Goal: Communication & Community: Share content

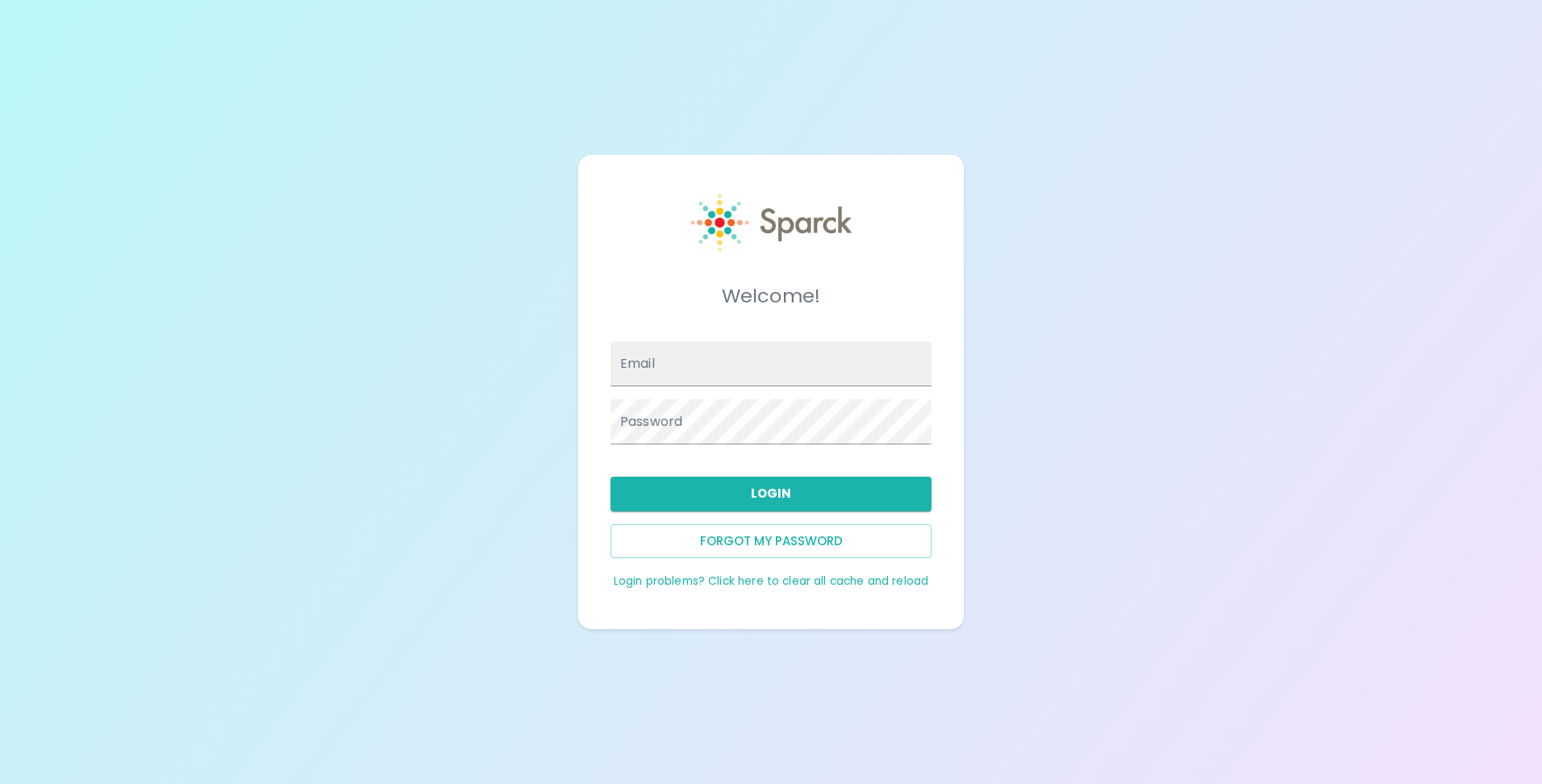
type input "[EMAIL_ADDRESS][DOMAIN_NAME]"
click at [840, 501] on button "Login" at bounding box center [771, 493] width 321 height 33
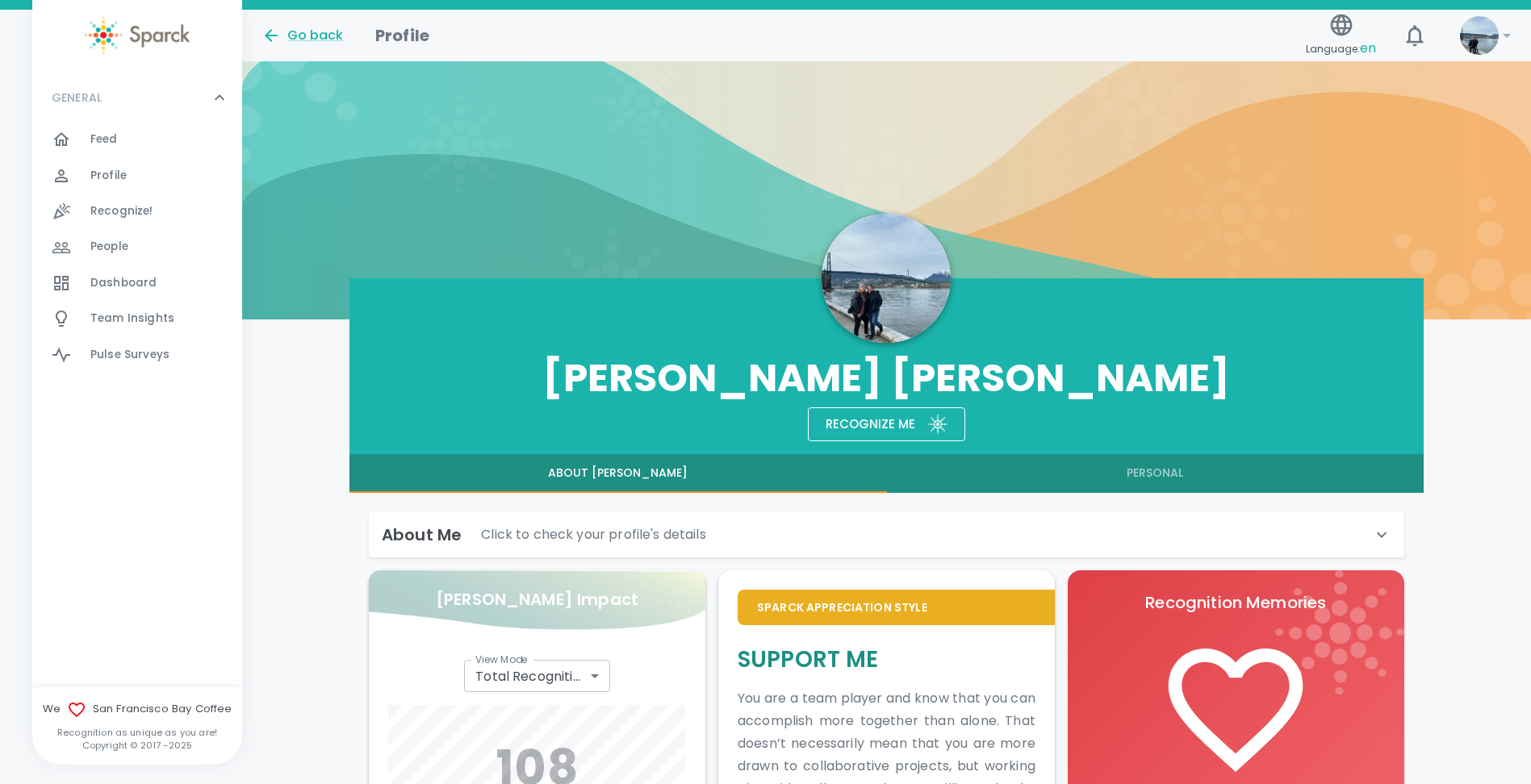
click at [93, 139] on span "Feed" at bounding box center [104, 139] width 27 height 16
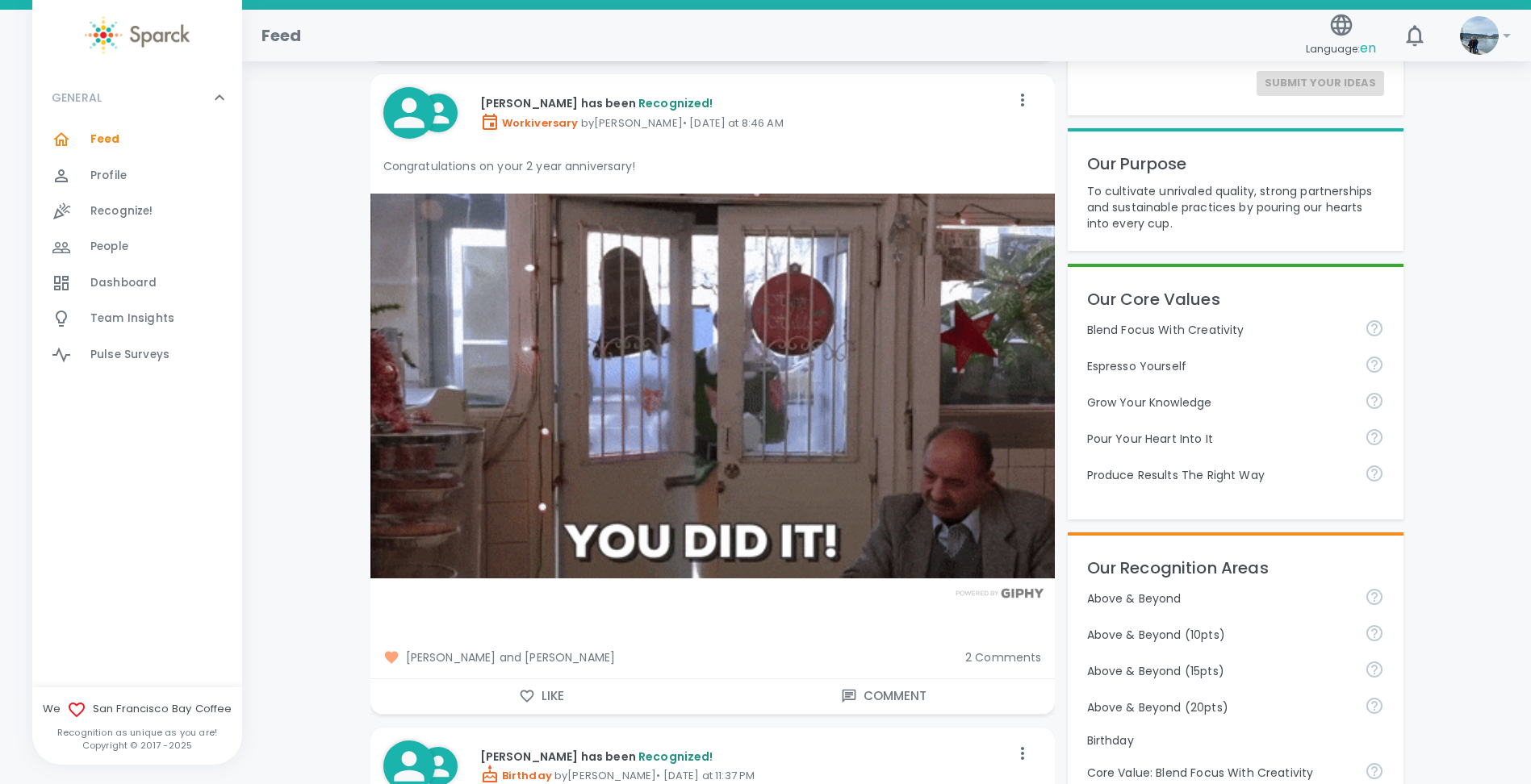
scroll to position [484, 0]
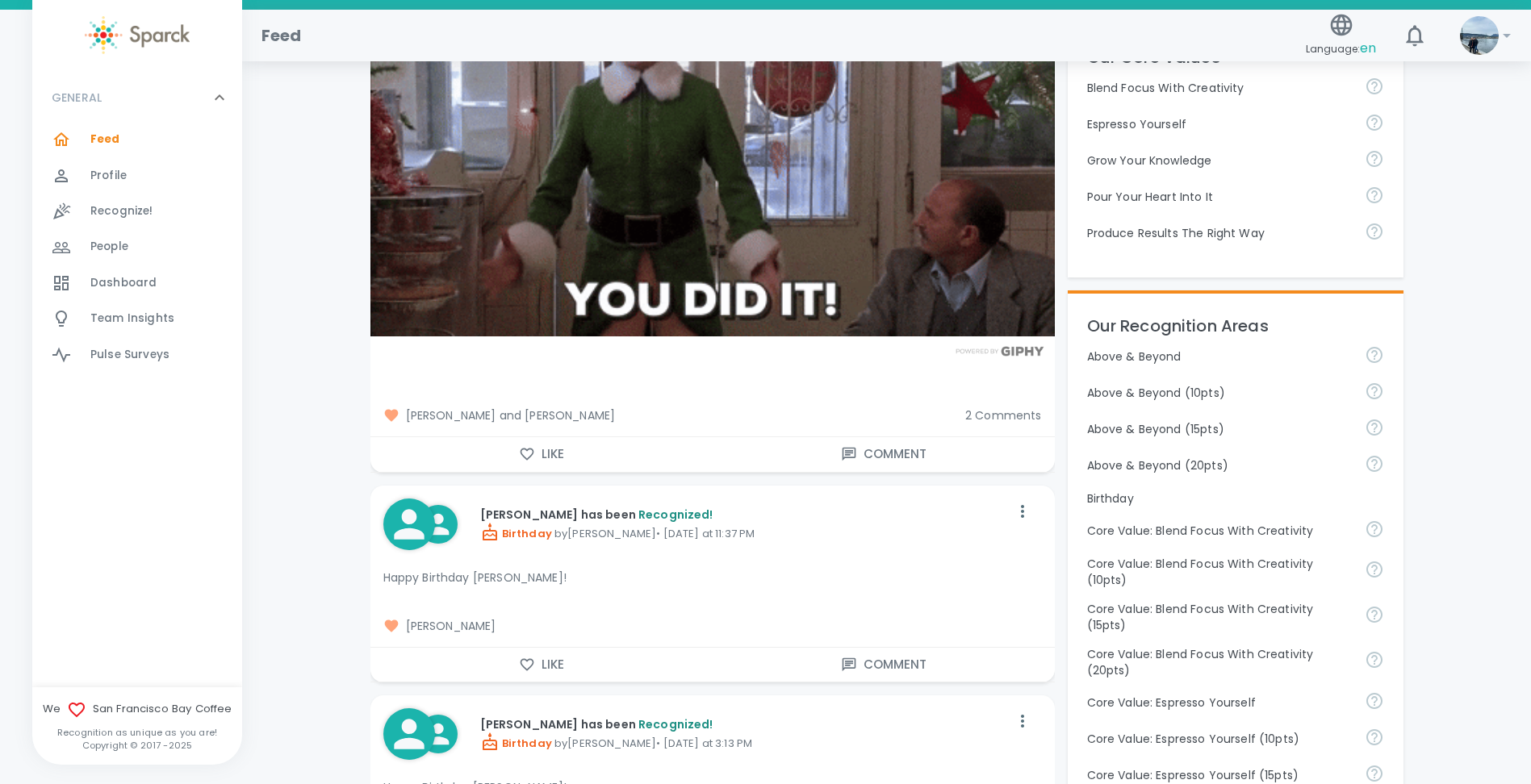
click at [547, 463] on button "Like" at bounding box center [541, 454] width 342 height 33
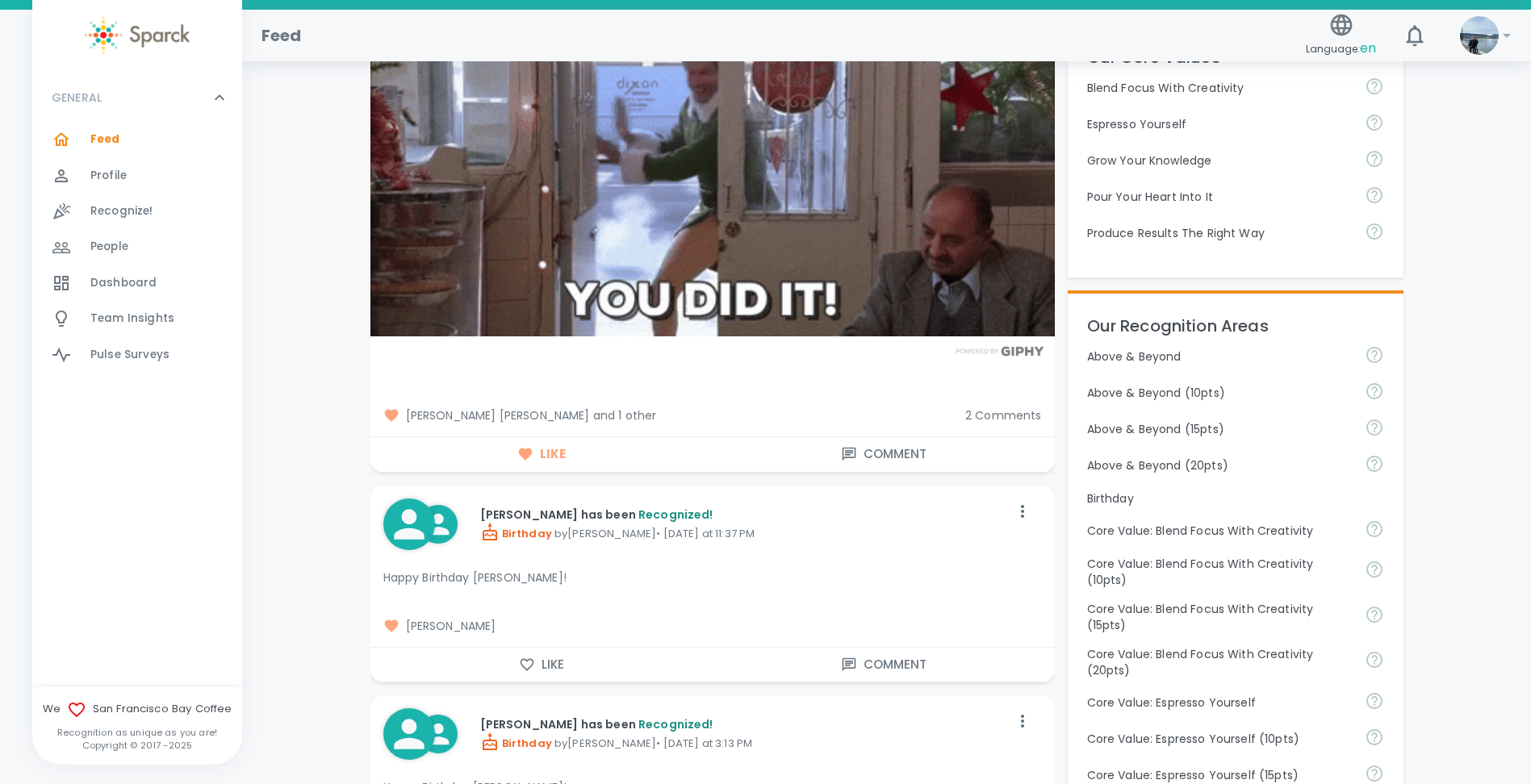
click at [1025, 414] on span "2 Comments" at bounding box center [1003, 415] width 77 height 16
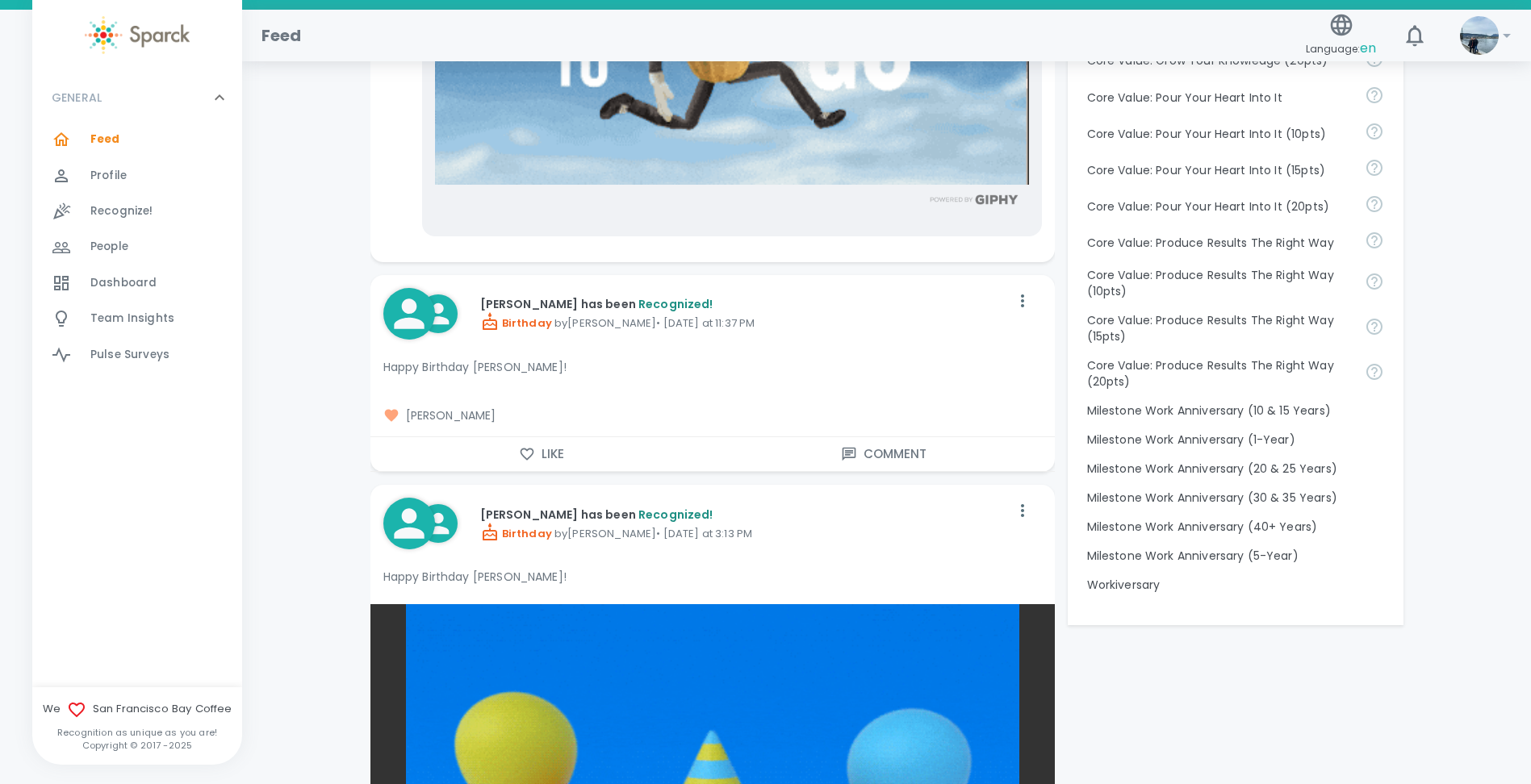
scroll to position [1452, 0]
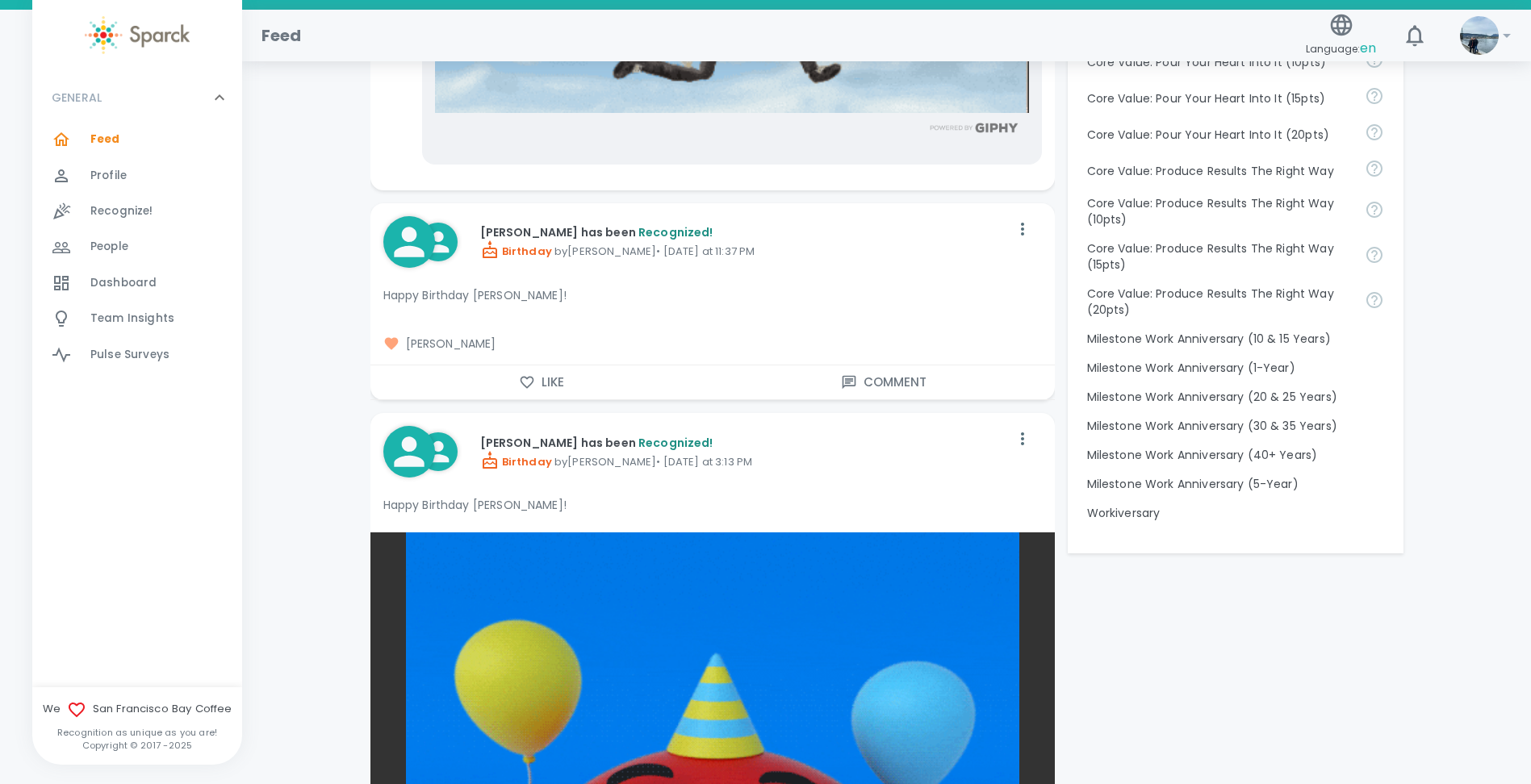
click at [536, 380] on button "Like" at bounding box center [541, 382] width 342 height 33
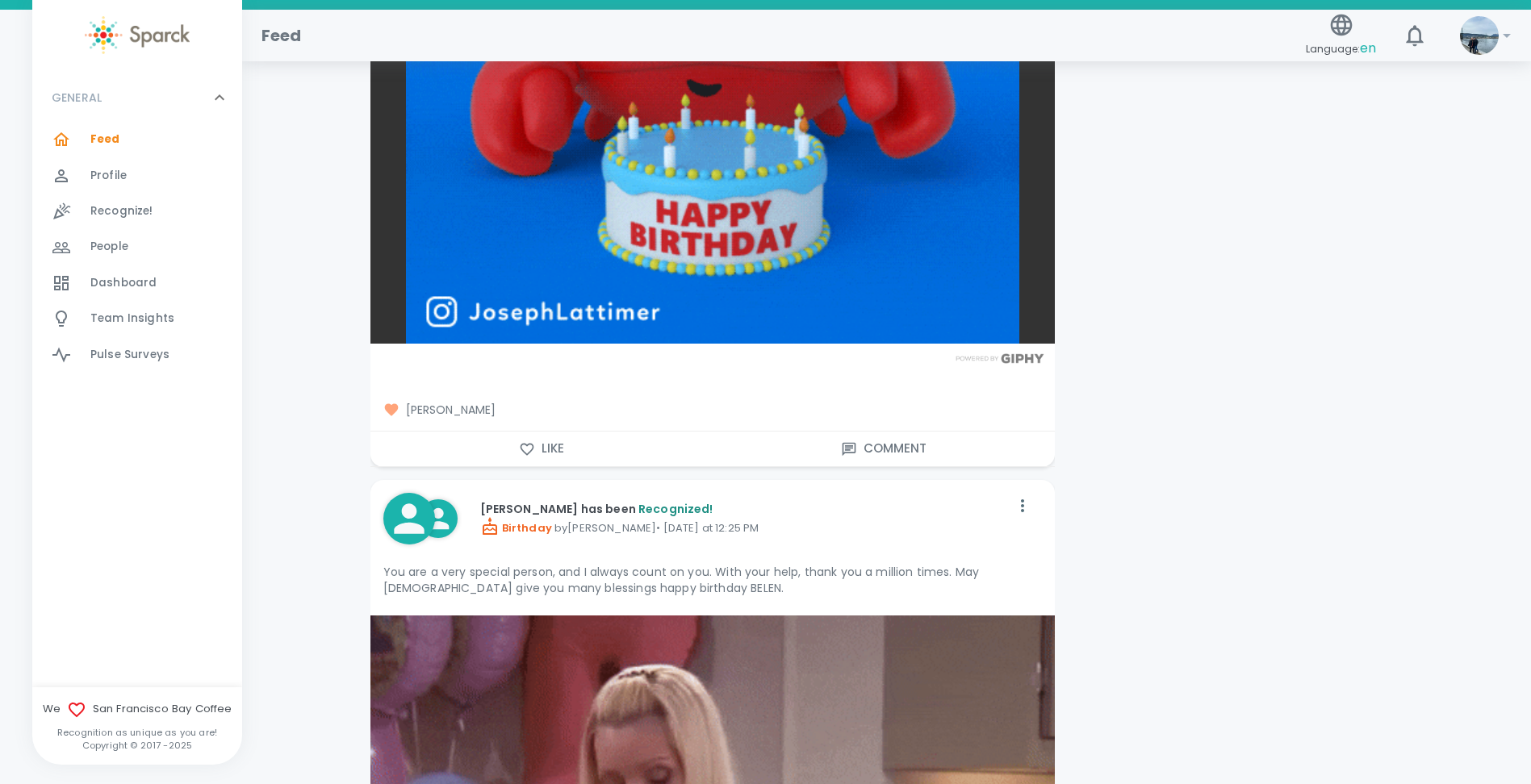
scroll to position [2258, 0]
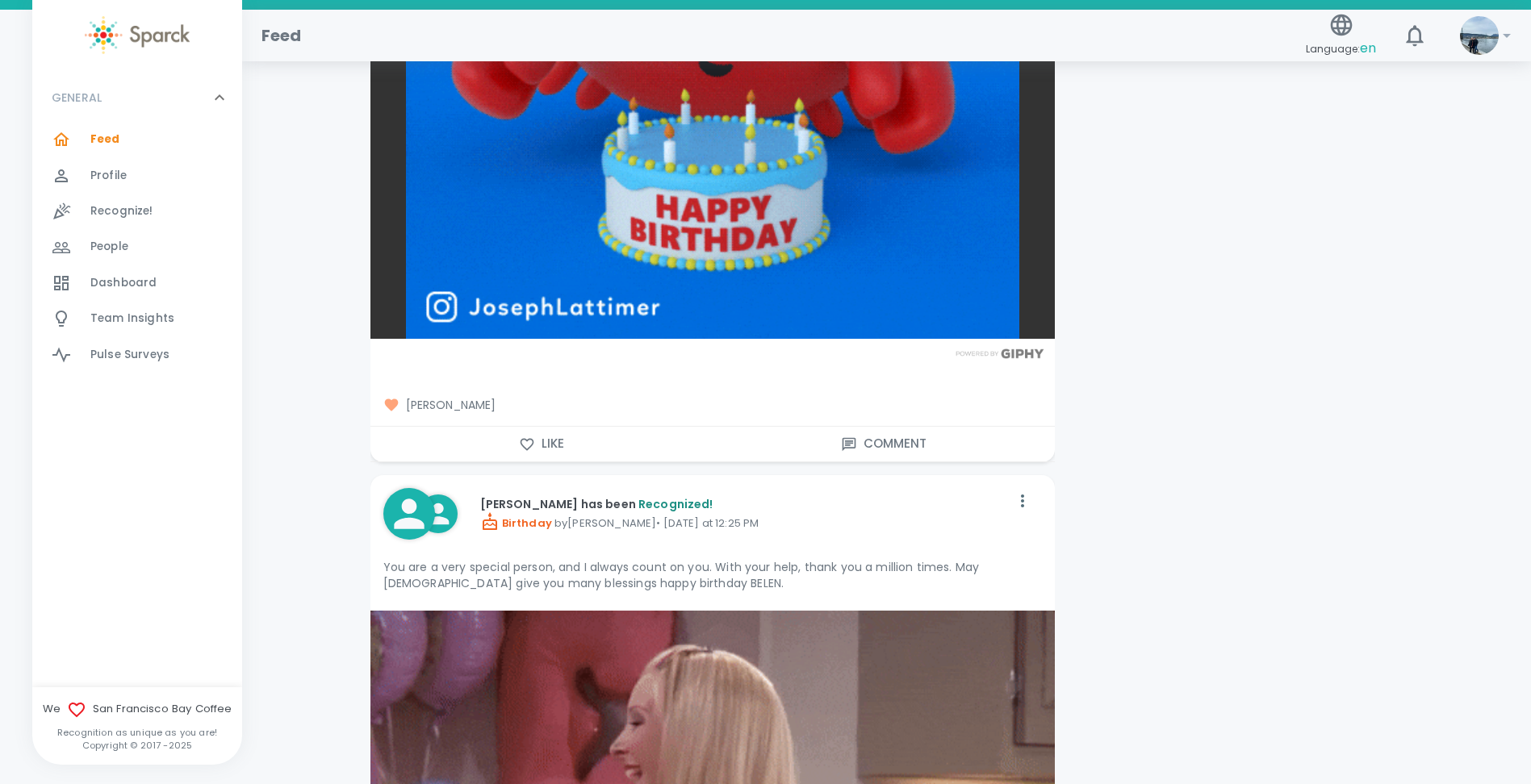
click at [538, 448] on button "Like" at bounding box center [541, 443] width 342 height 33
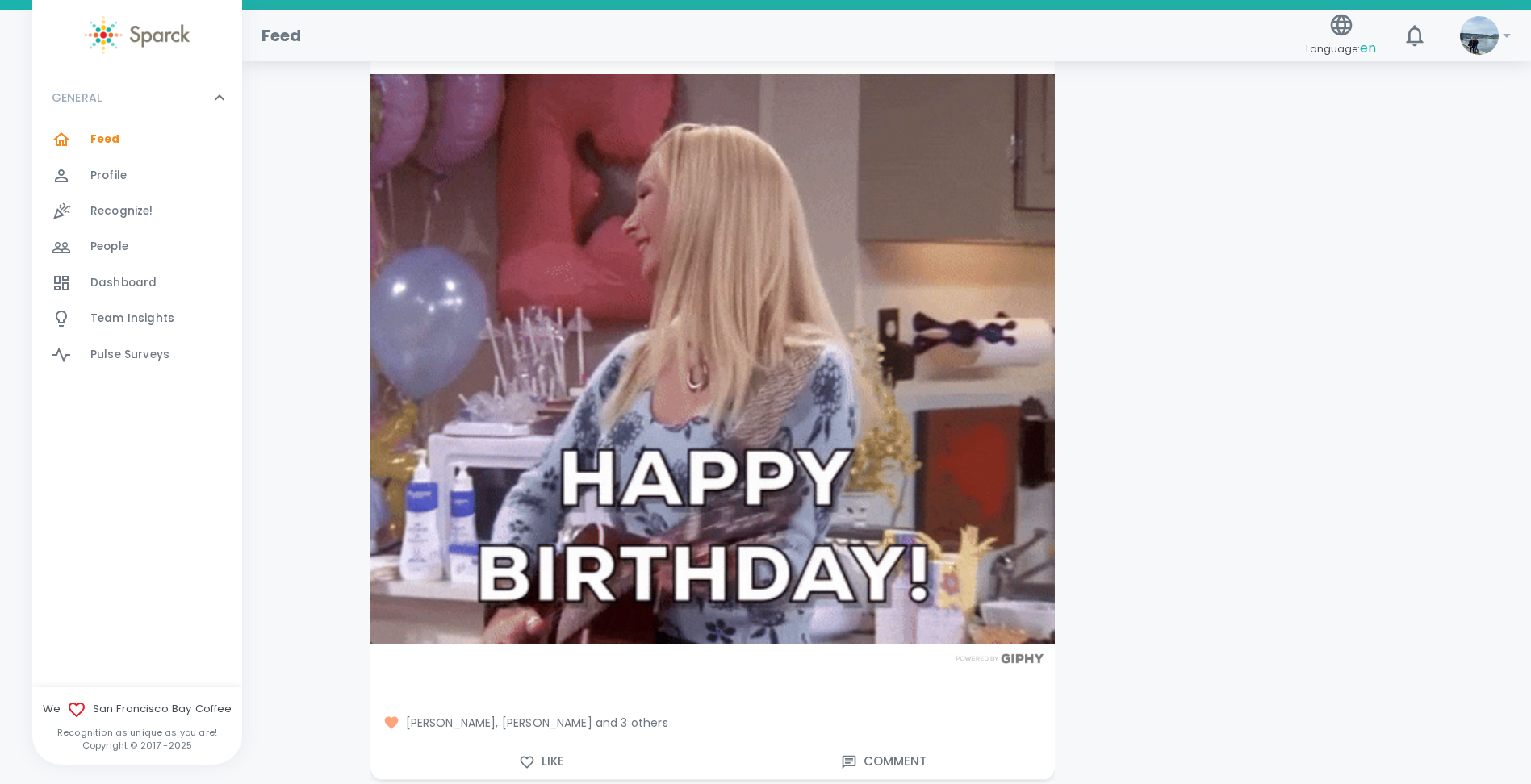
scroll to position [2822, 0]
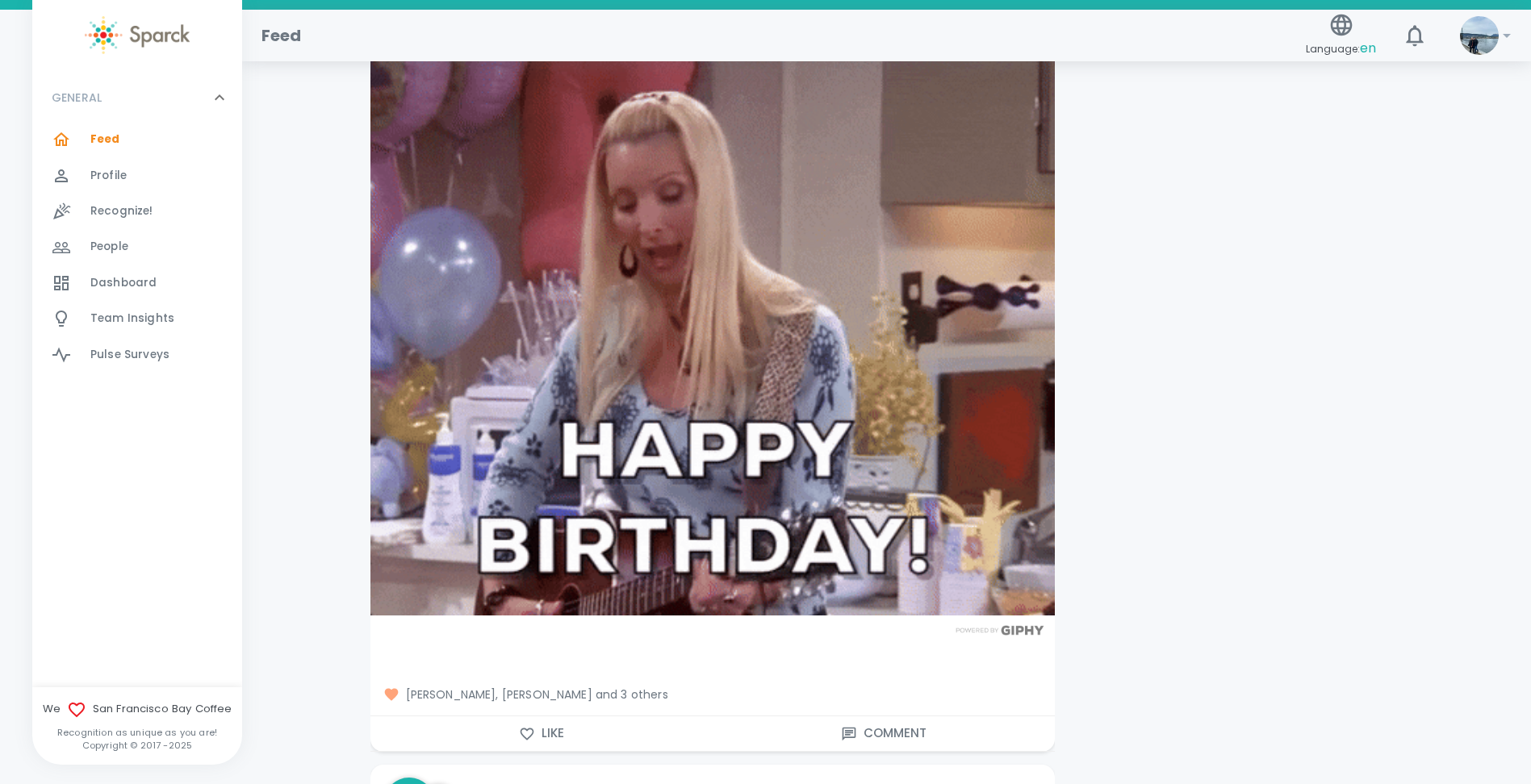
click at [541, 715] on hr at bounding box center [712, 715] width 684 height 1
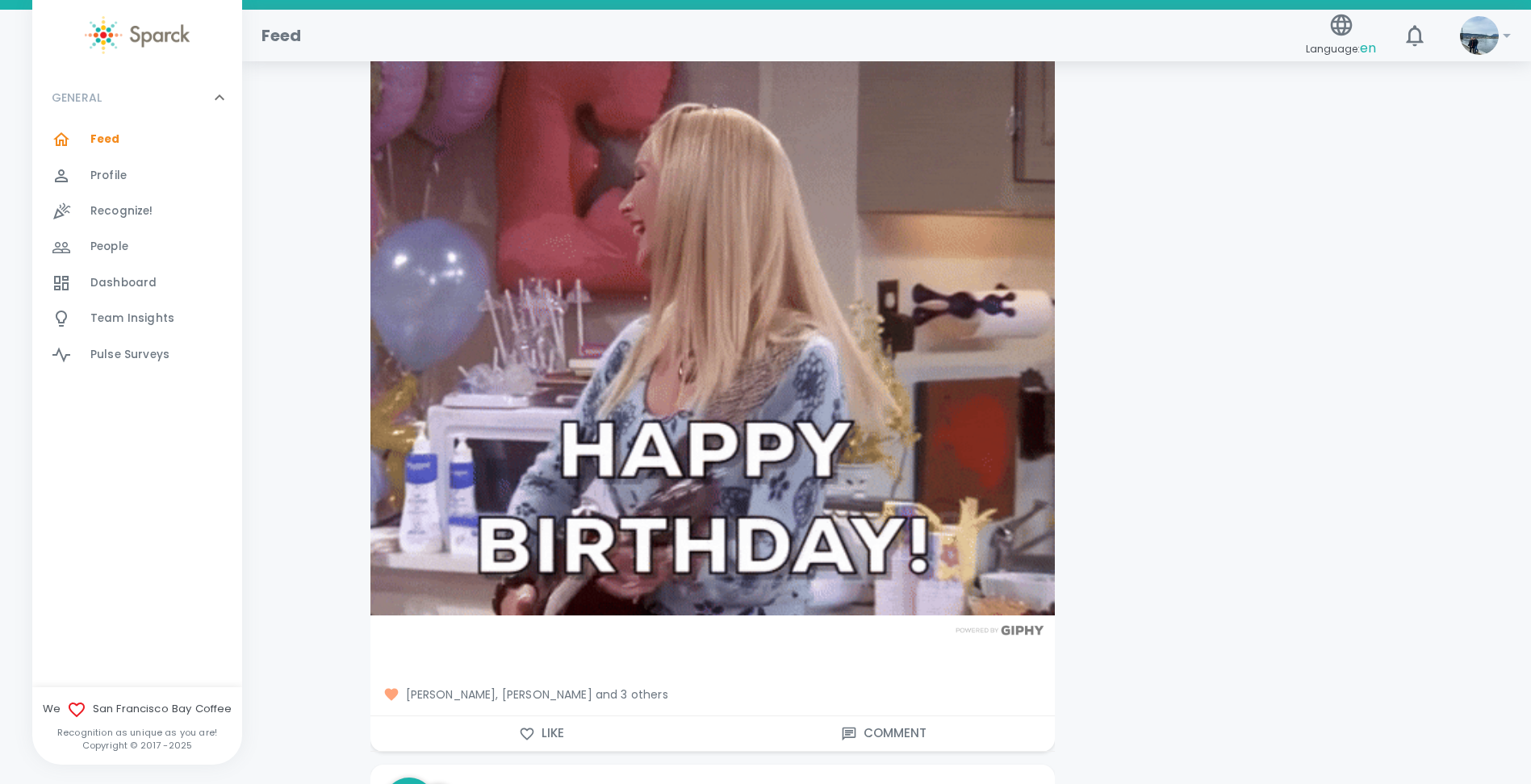
click at [540, 729] on button "Like" at bounding box center [541, 733] width 342 height 33
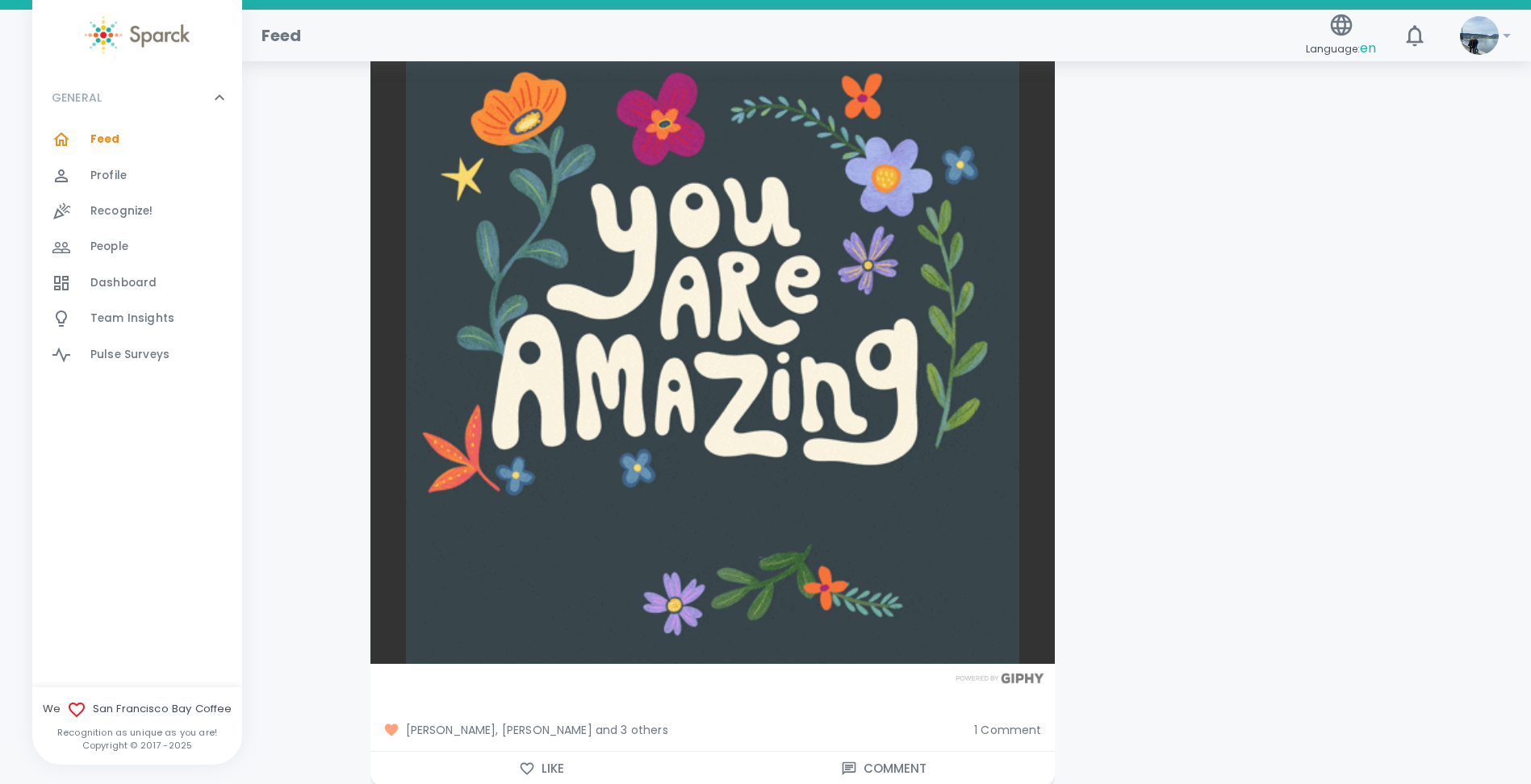
scroll to position [3709, 0]
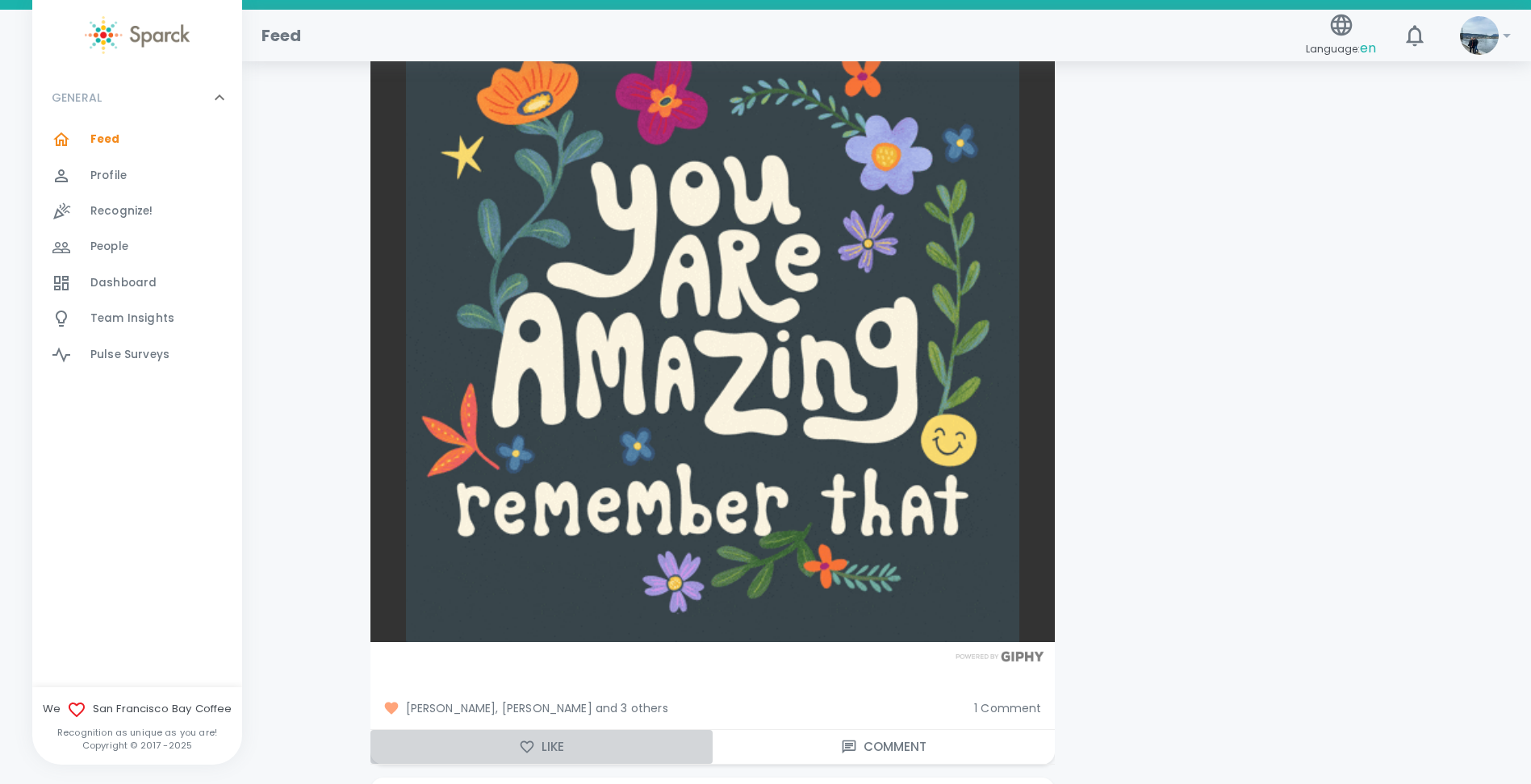
click at [570, 740] on button "Like" at bounding box center [541, 747] width 342 height 33
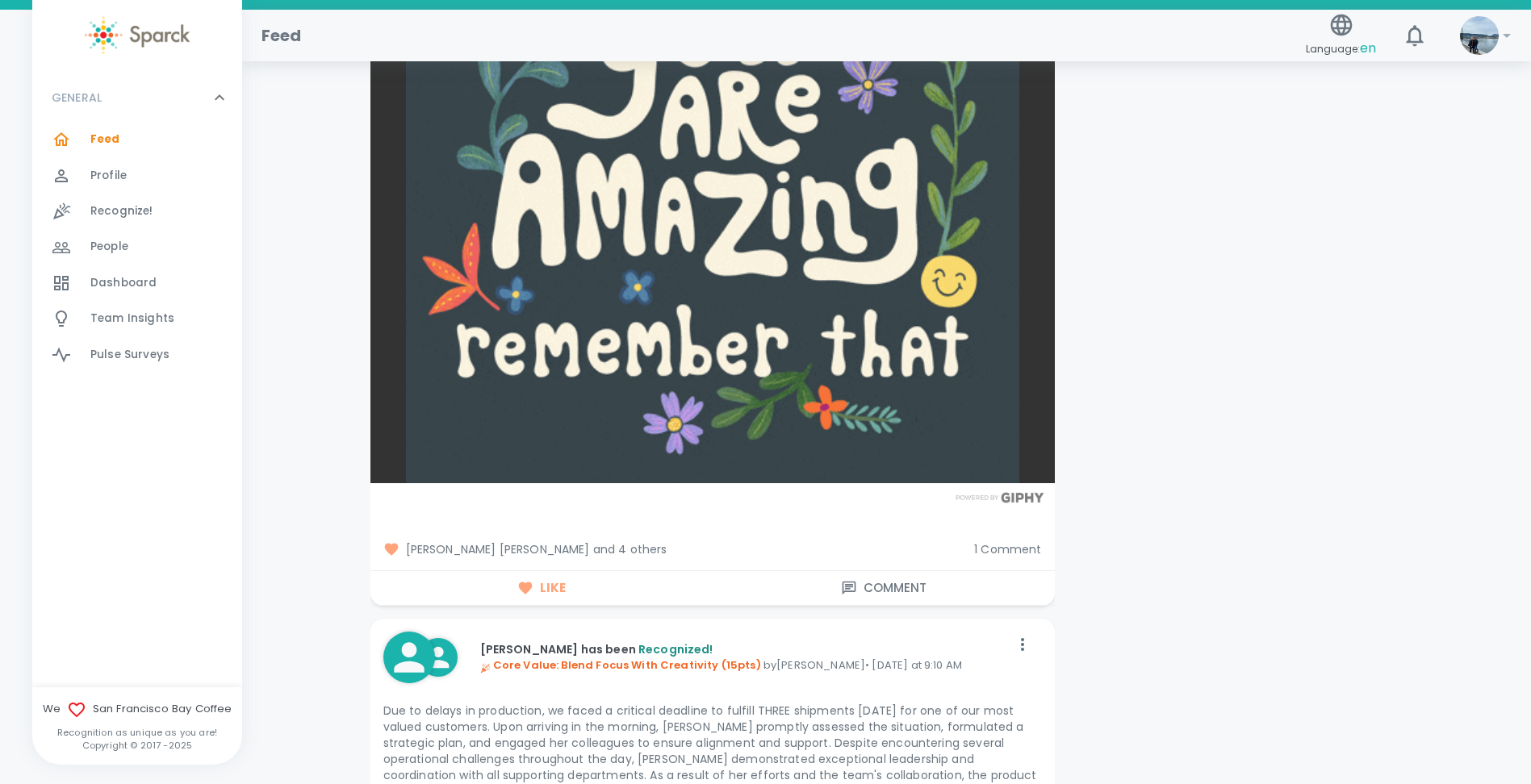
scroll to position [3871, 0]
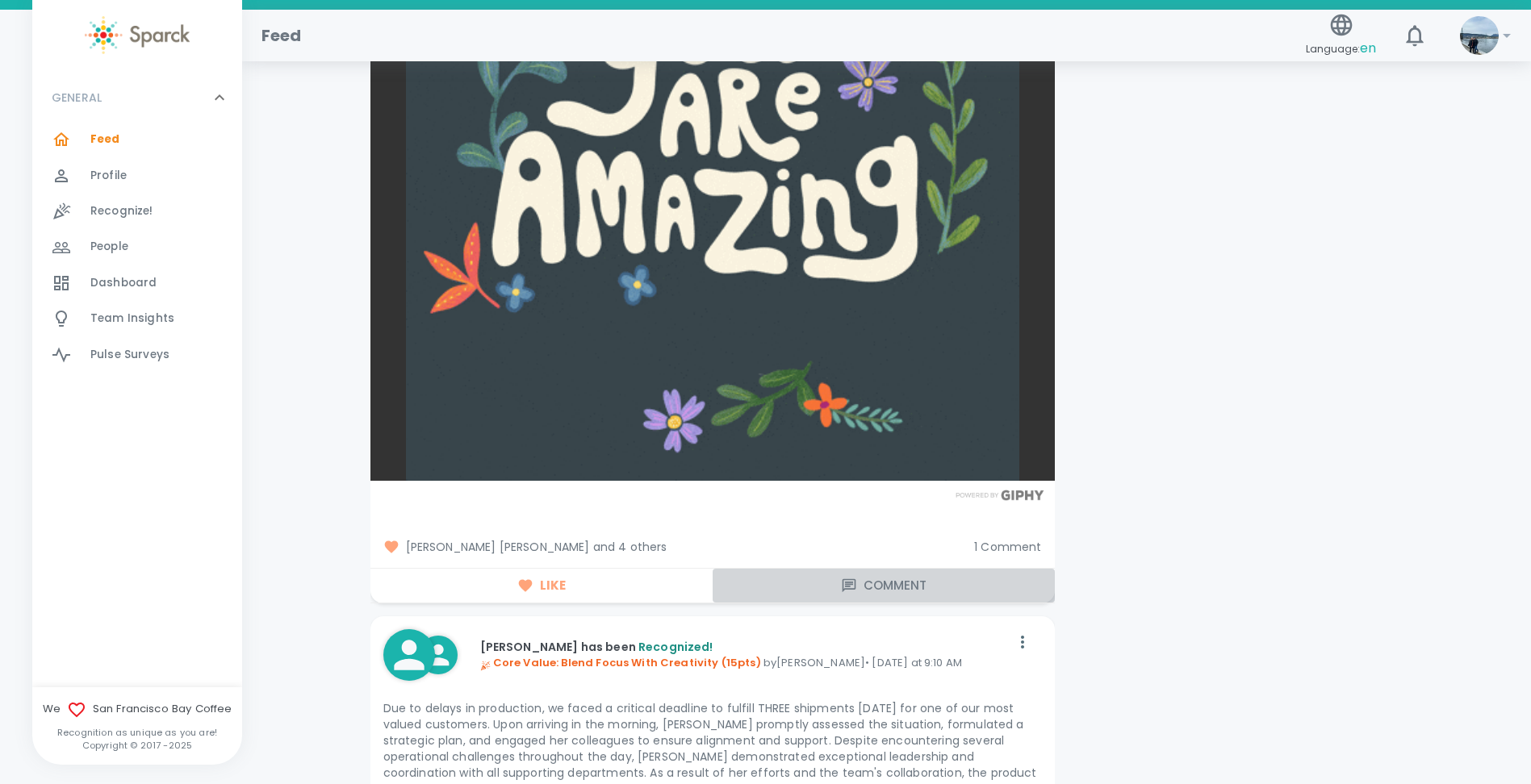
click at [836, 591] on button "Comment" at bounding box center [883, 585] width 342 height 33
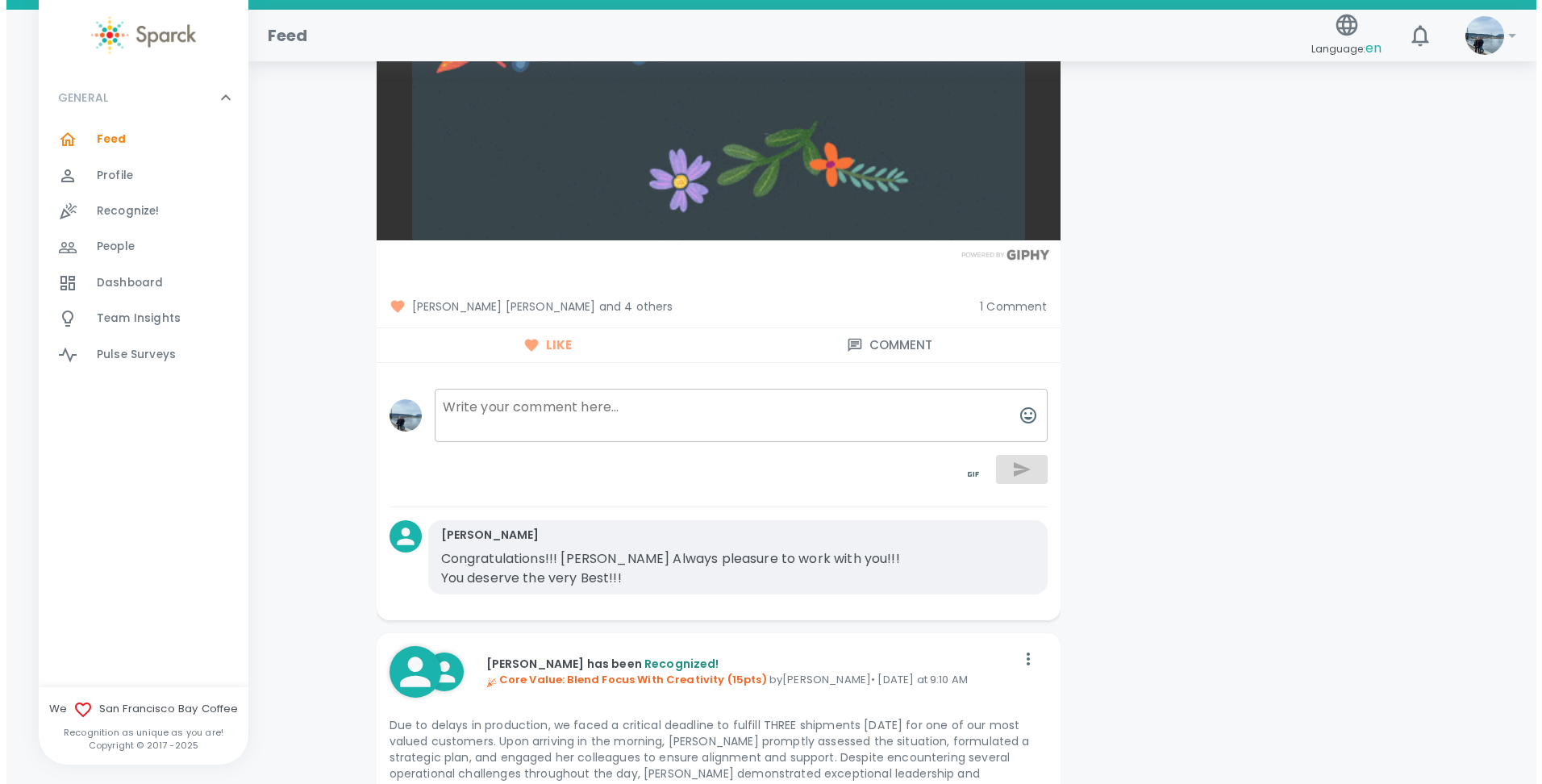
scroll to position [4113, 0]
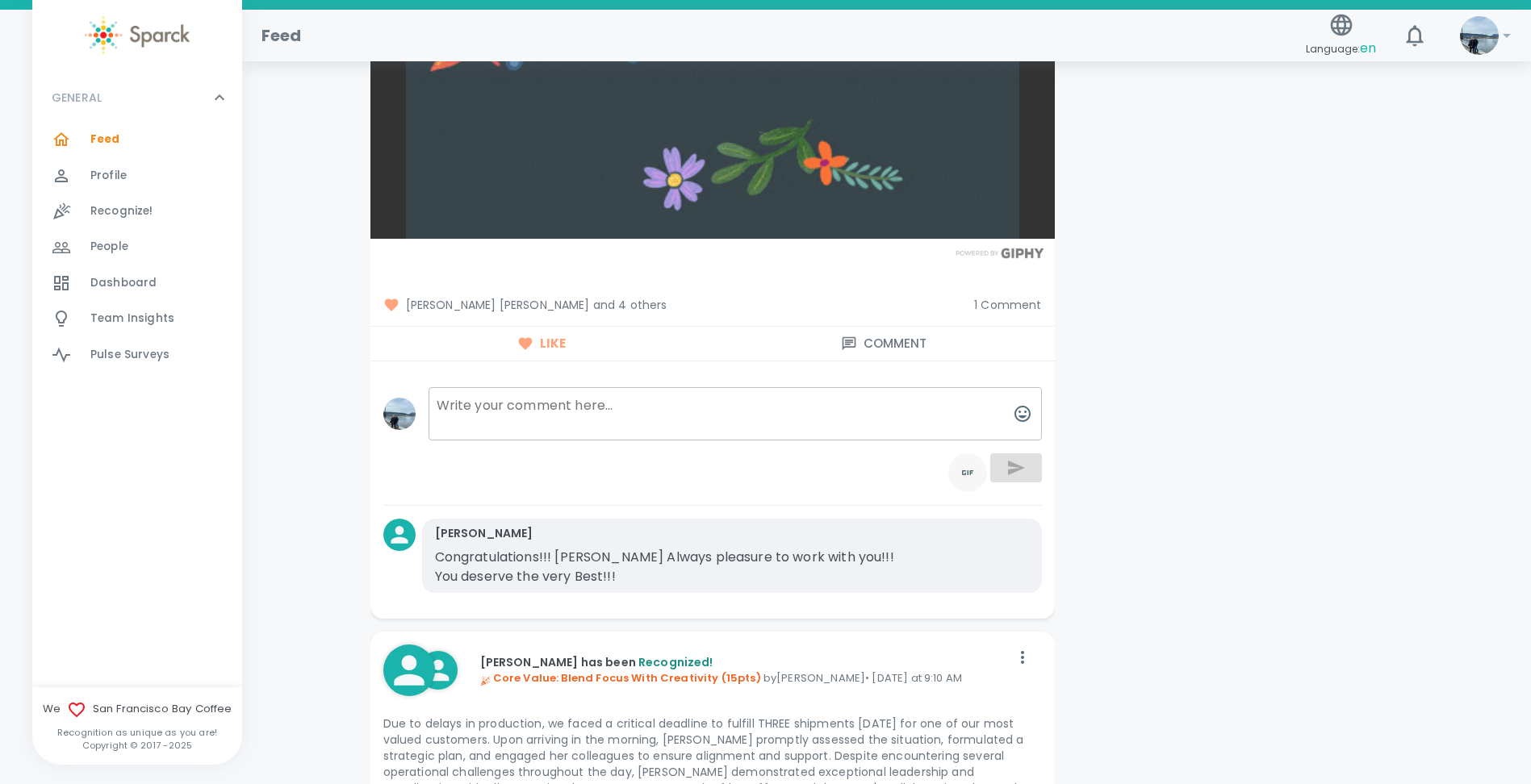
click at [967, 480] on icon "toggle password visibility" at bounding box center [968, 472] width 19 height 19
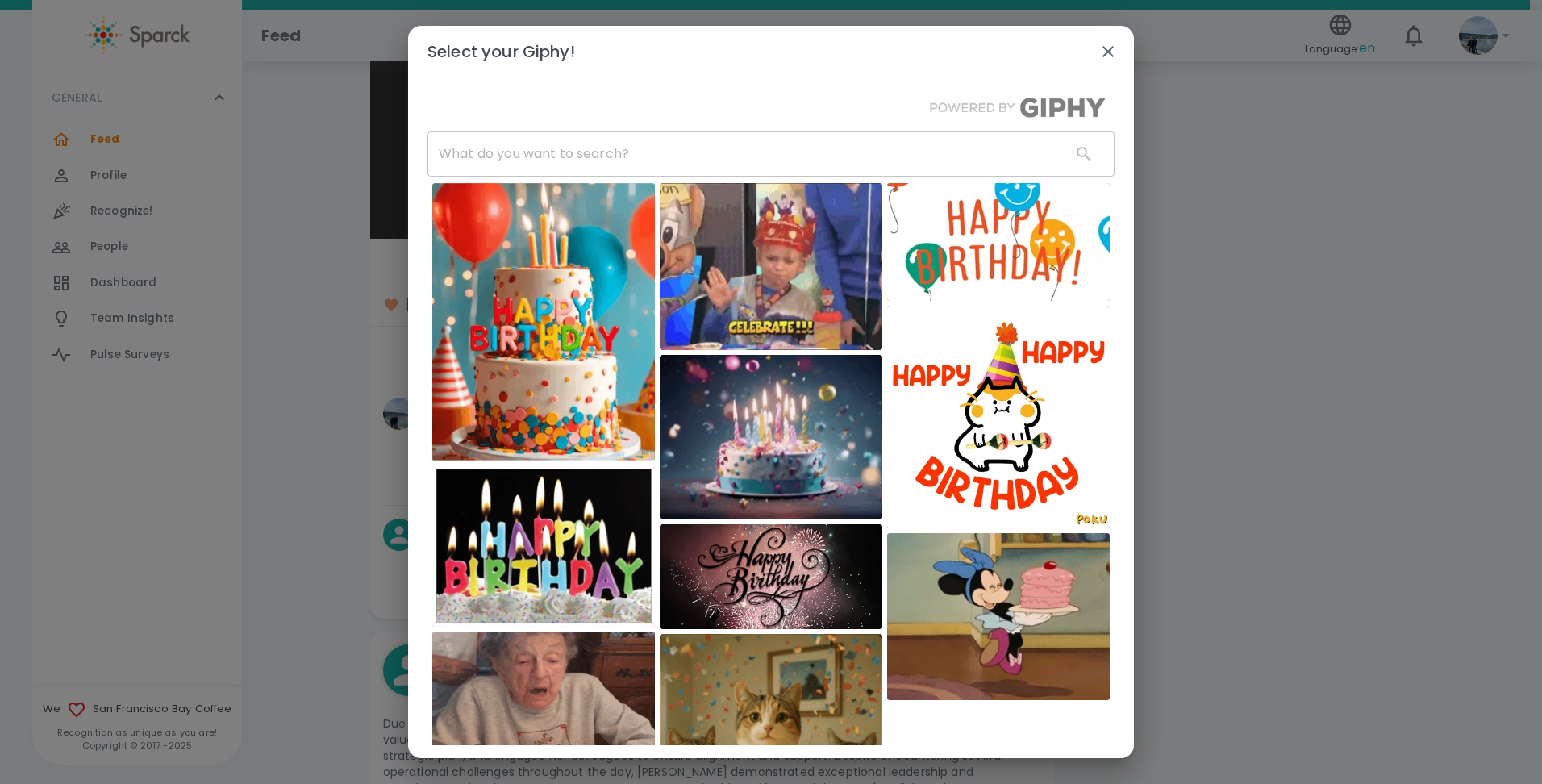
click at [610, 153] on input "text" at bounding box center [743, 153] width 631 height 45
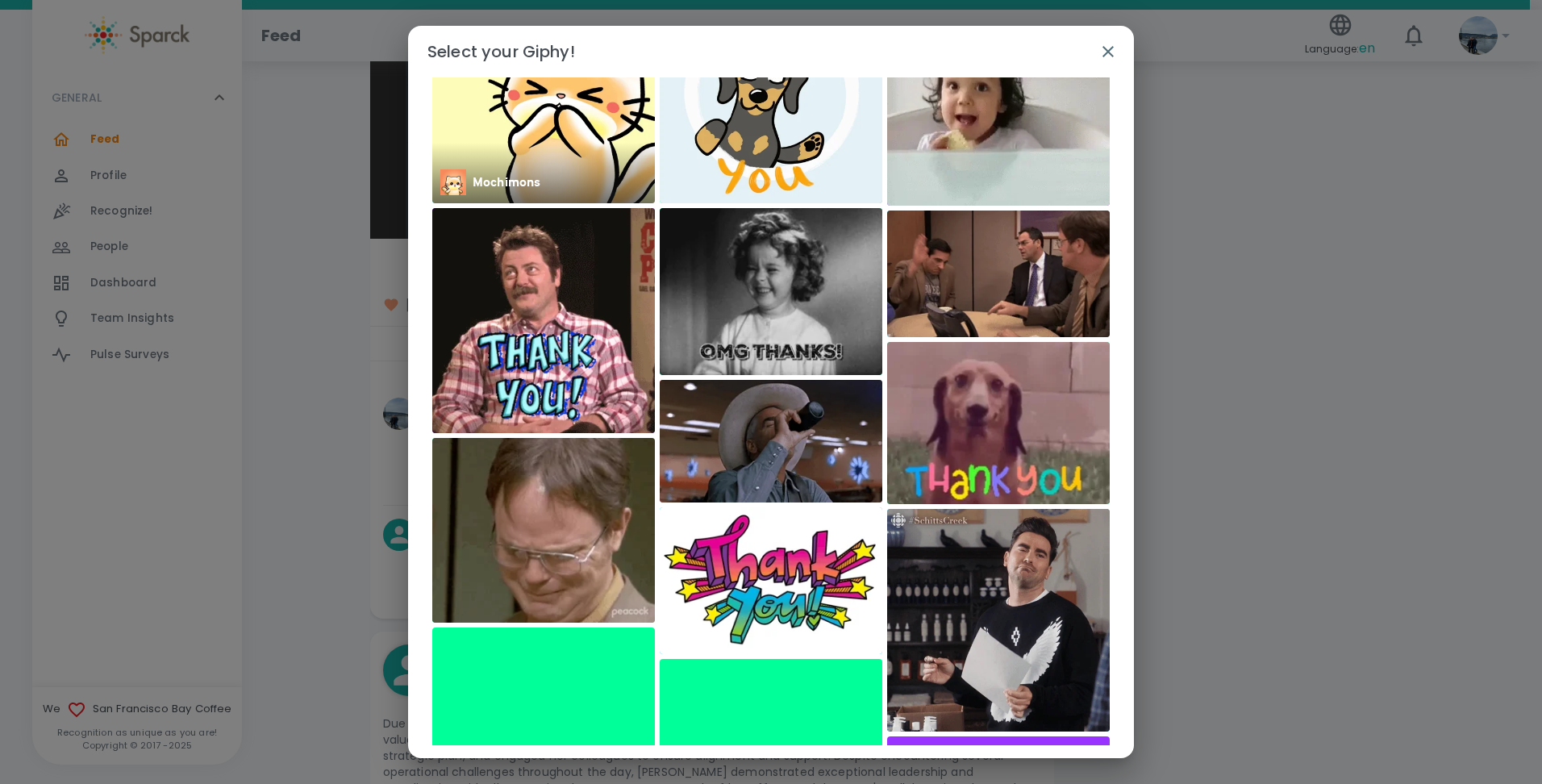
scroll to position [0, 0]
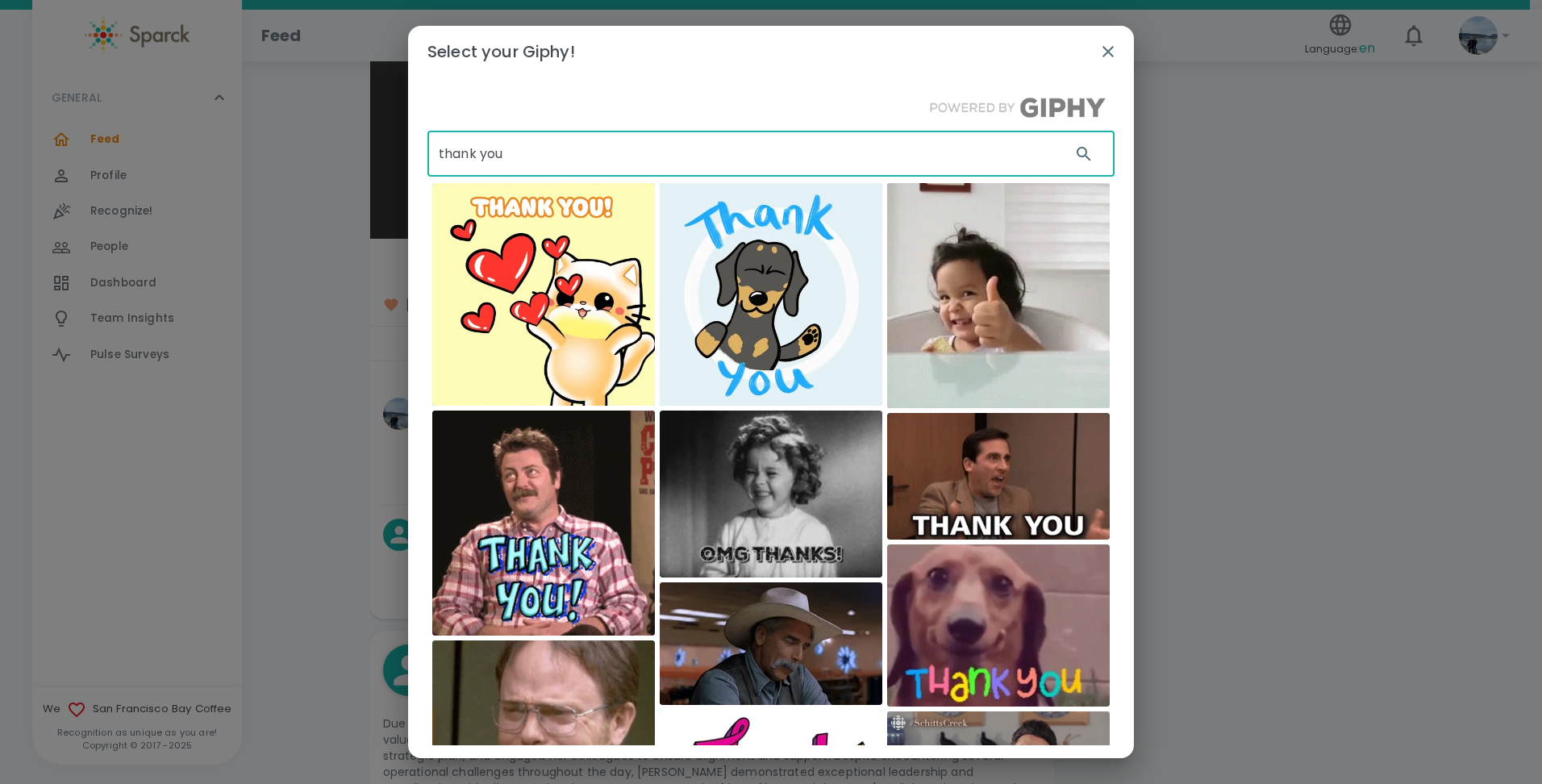
drag, startPoint x: 545, startPoint y: 143, endPoint x: 404, endPoint y: 153, distance: 141.4
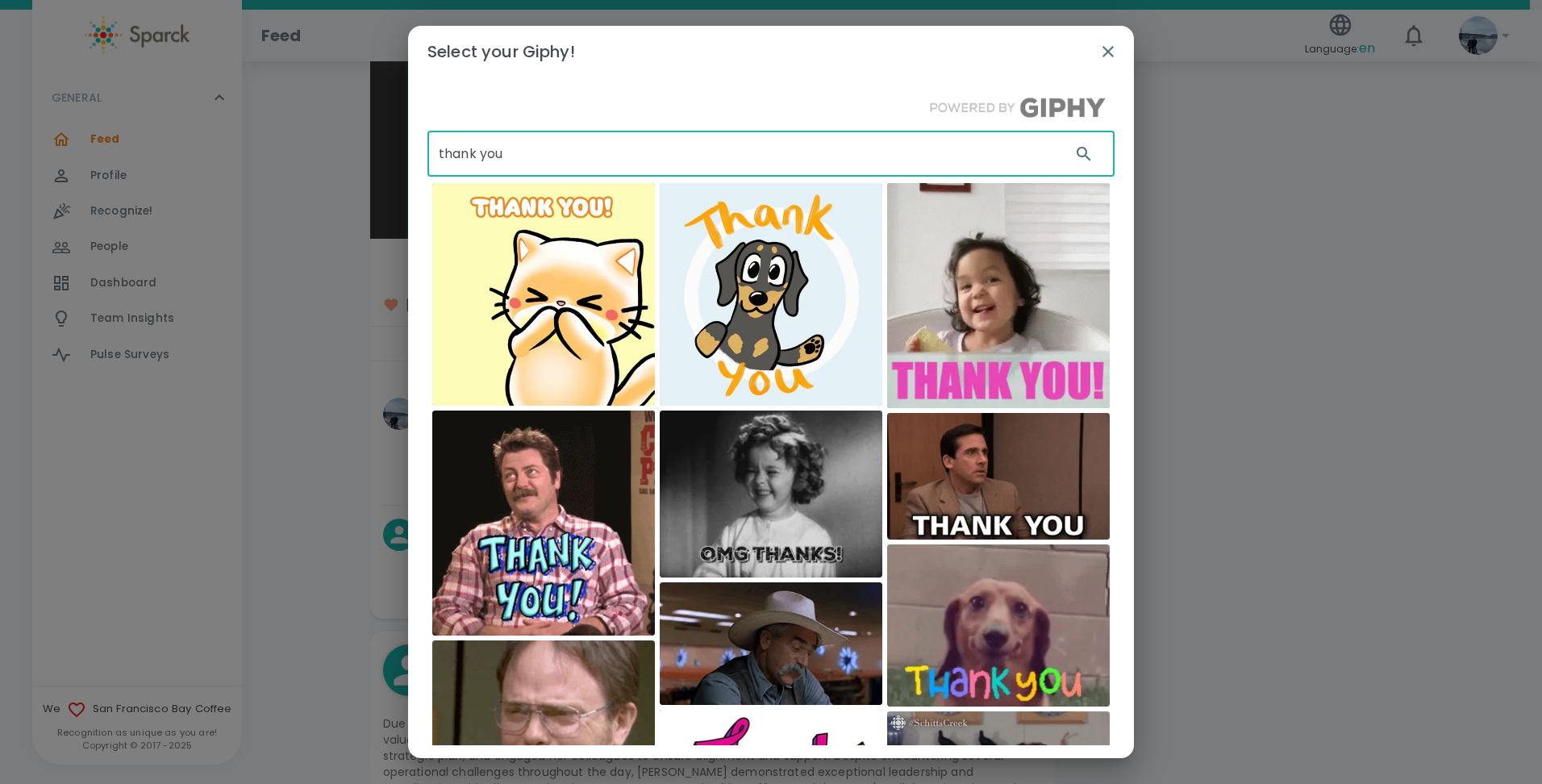
click at [404, 153] on div "Select your Giphy! thank you ​ Mochimons [PERSON_NAME] Artist The Office" at bounding box center [771, 392] width 1542 height 784
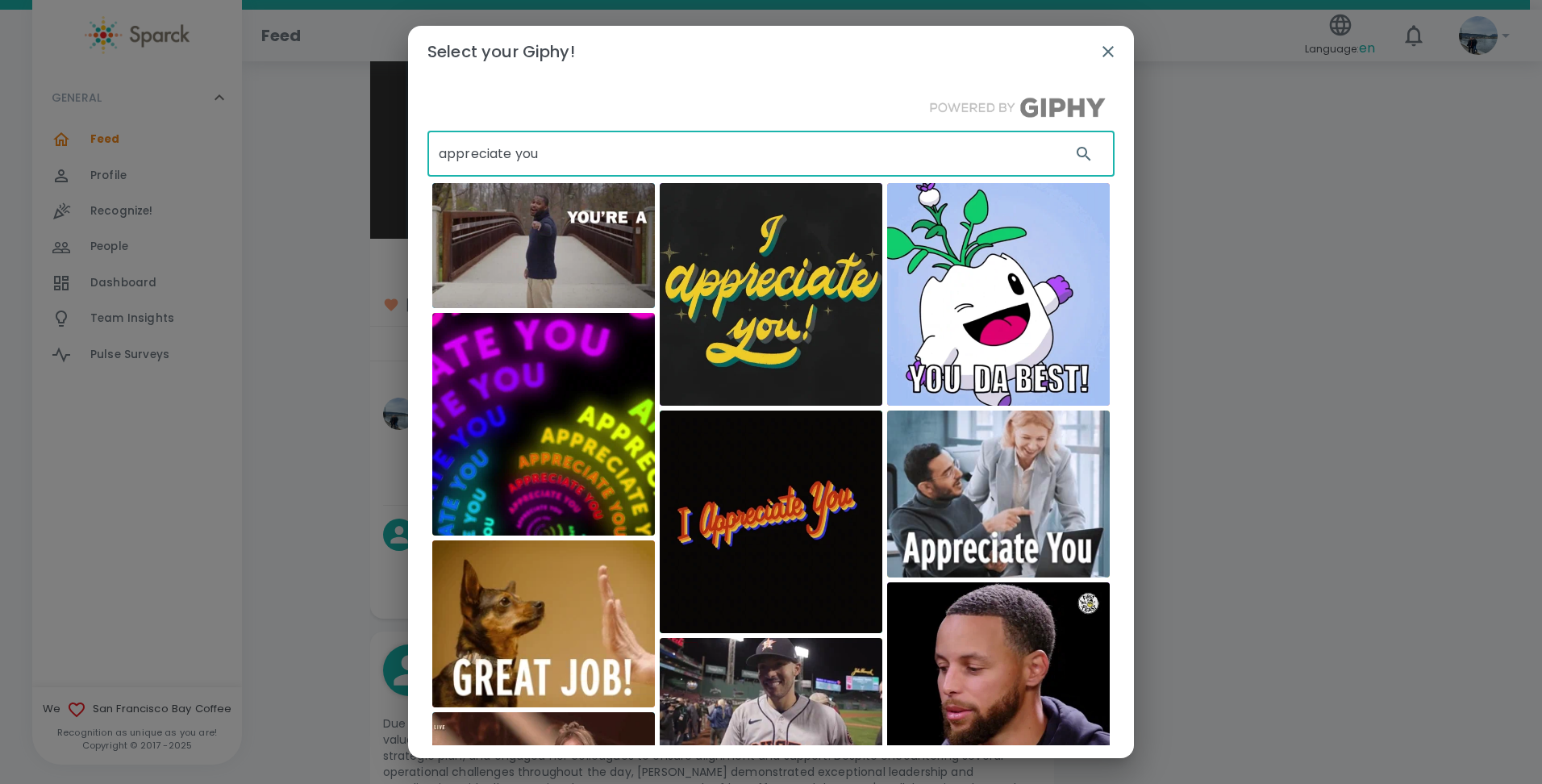
click at [434, 155] on input "appreciate you" at bounding box center [743, 153] width 631 height 45
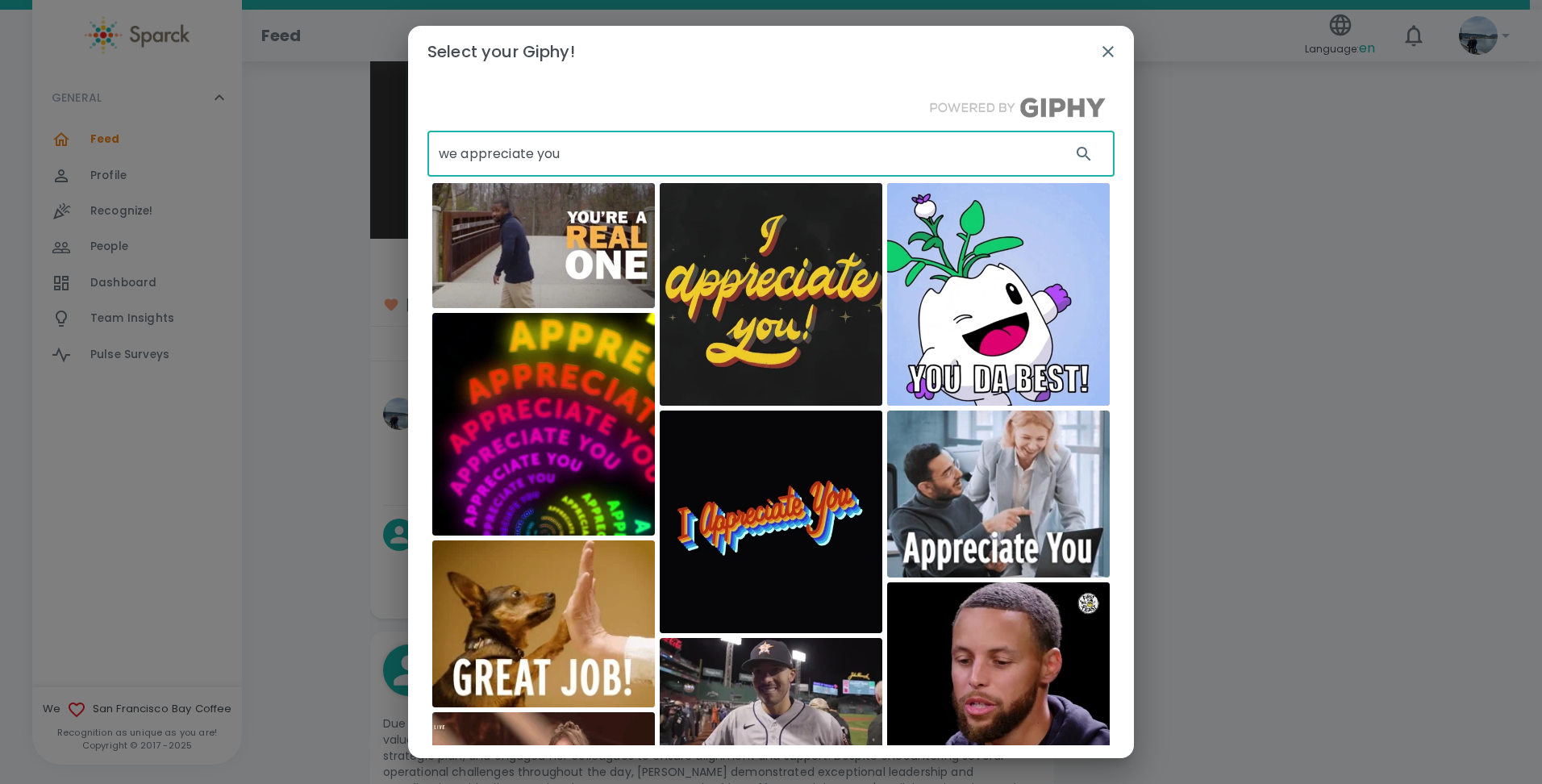
type input "we appreciate you"
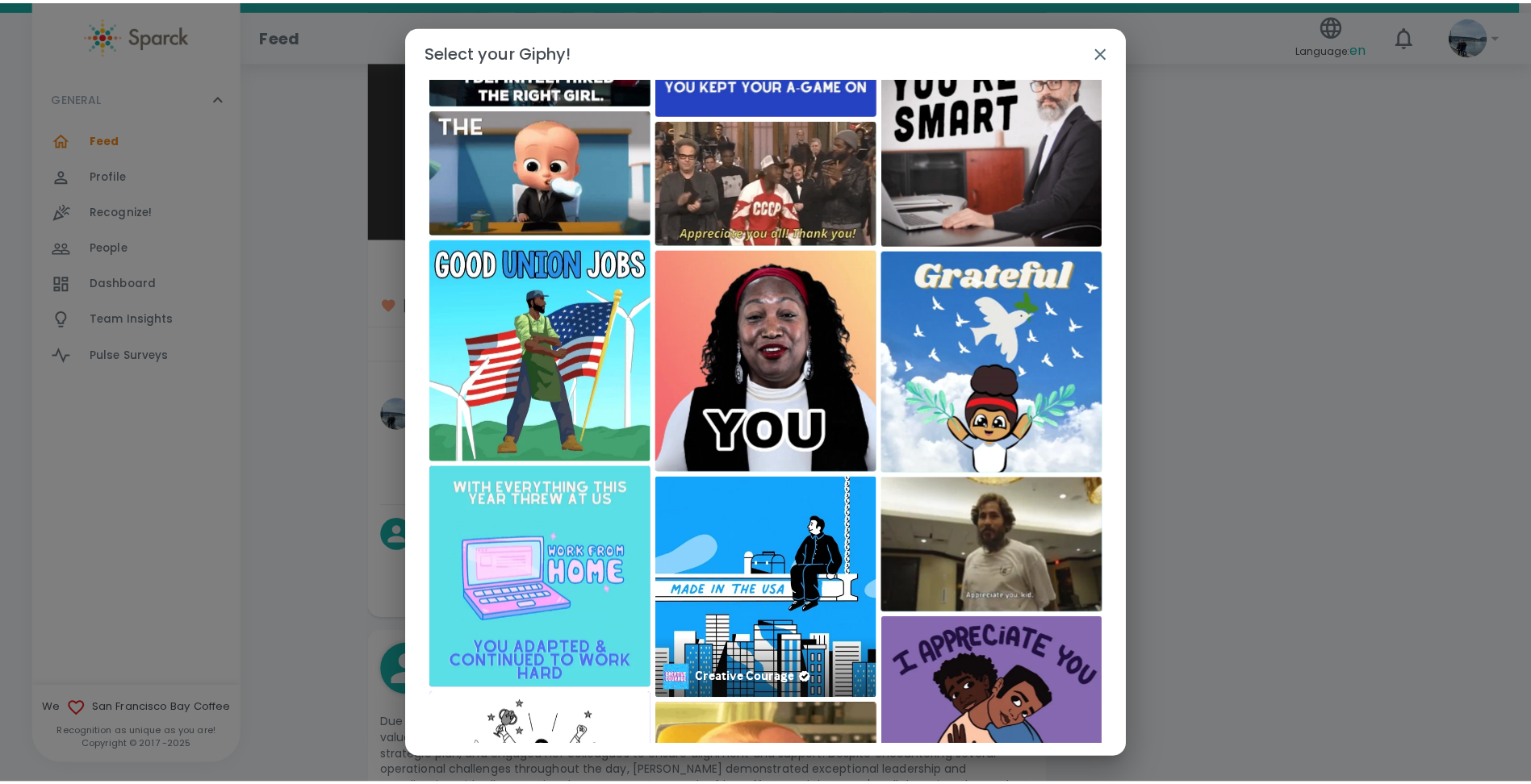
scroll to position [5, 0]
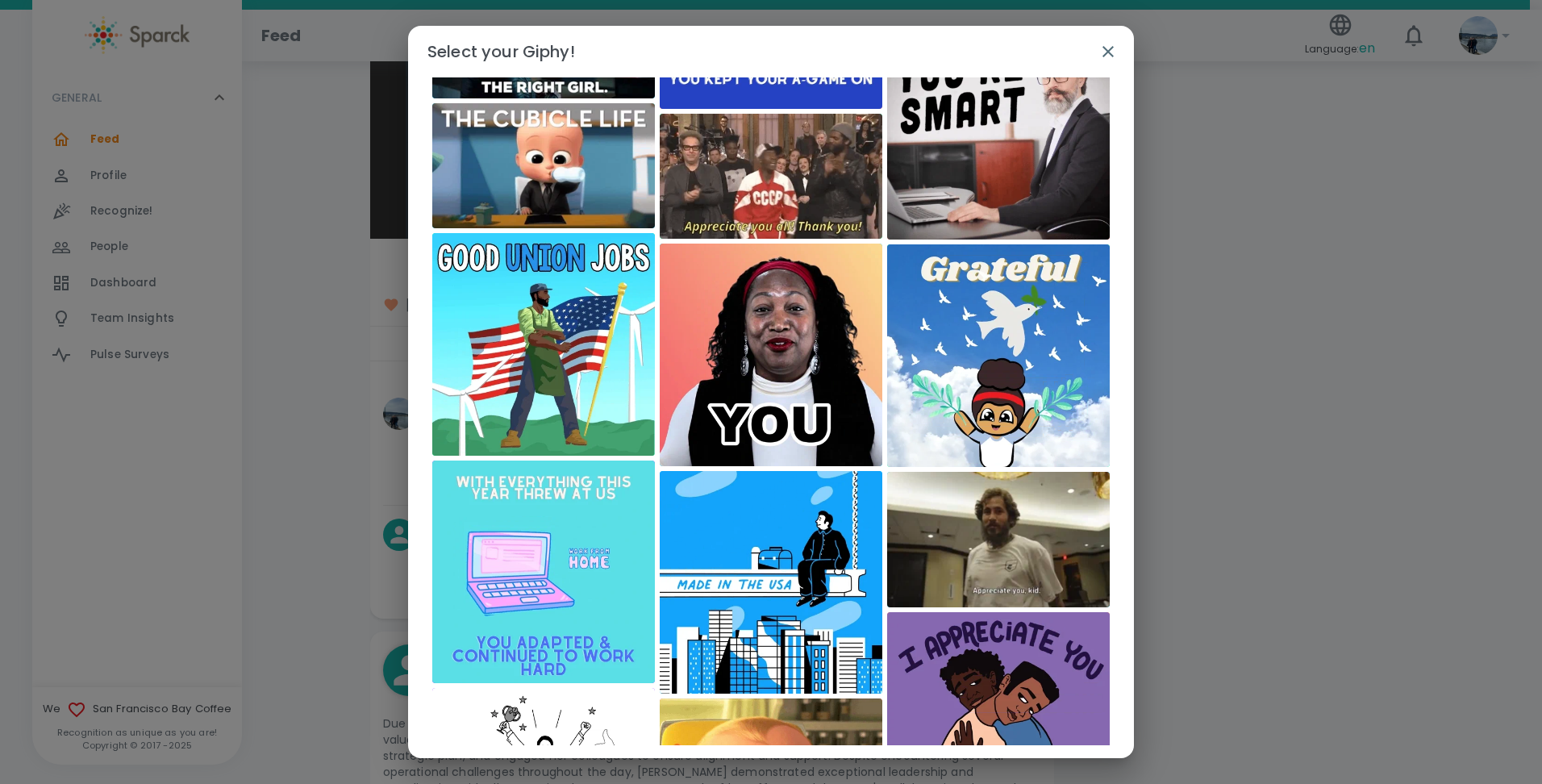
click at [1264, 211] on div "Select your Giphy! we appreciate you ​ Cooleaf [DATE] Night Live The Token Fair…" at bounding box center [771, 392] width 1542 height 784
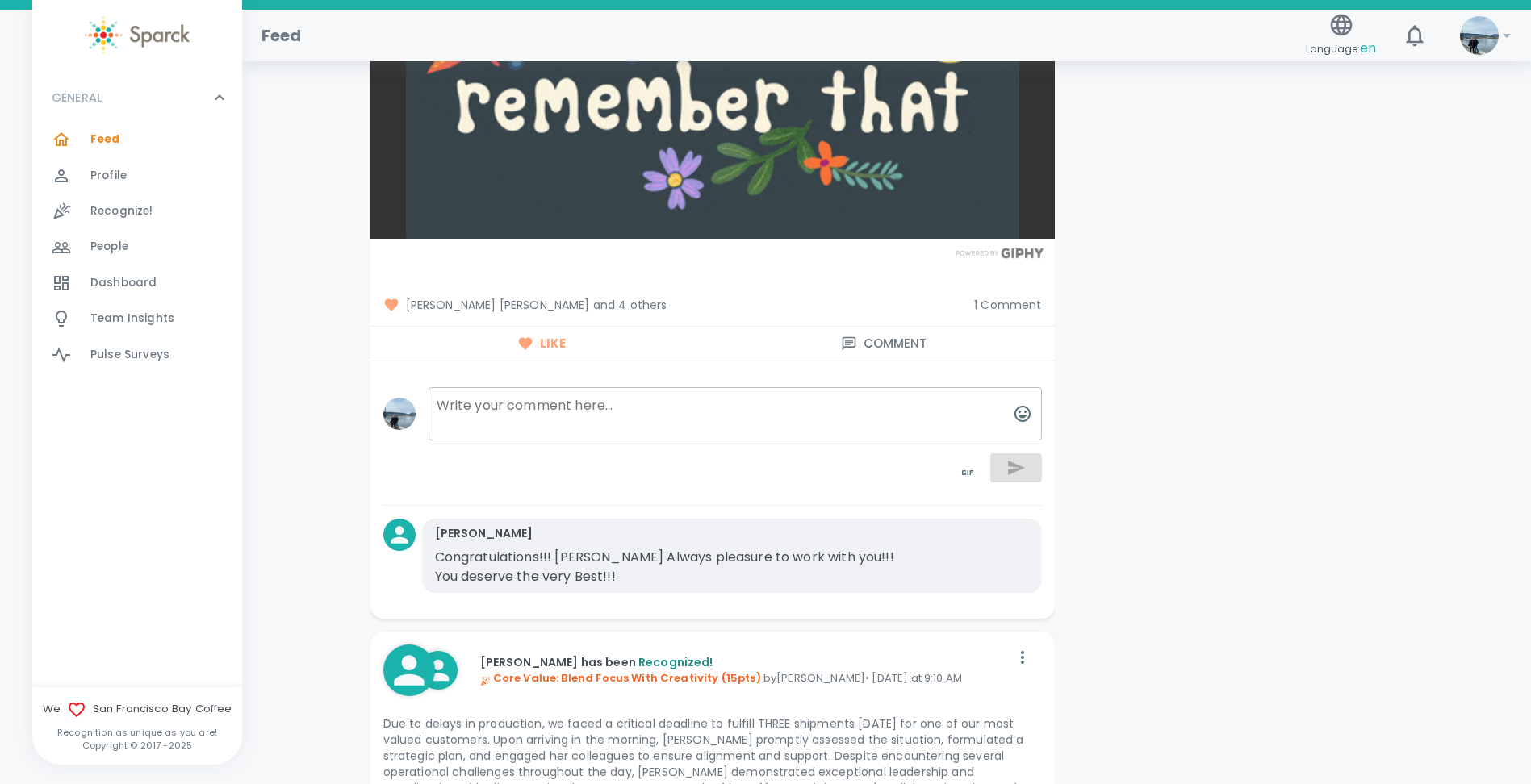
click at [150, 282] on span "Dashboard" at bounding box center [123, 283] width 66 height 16
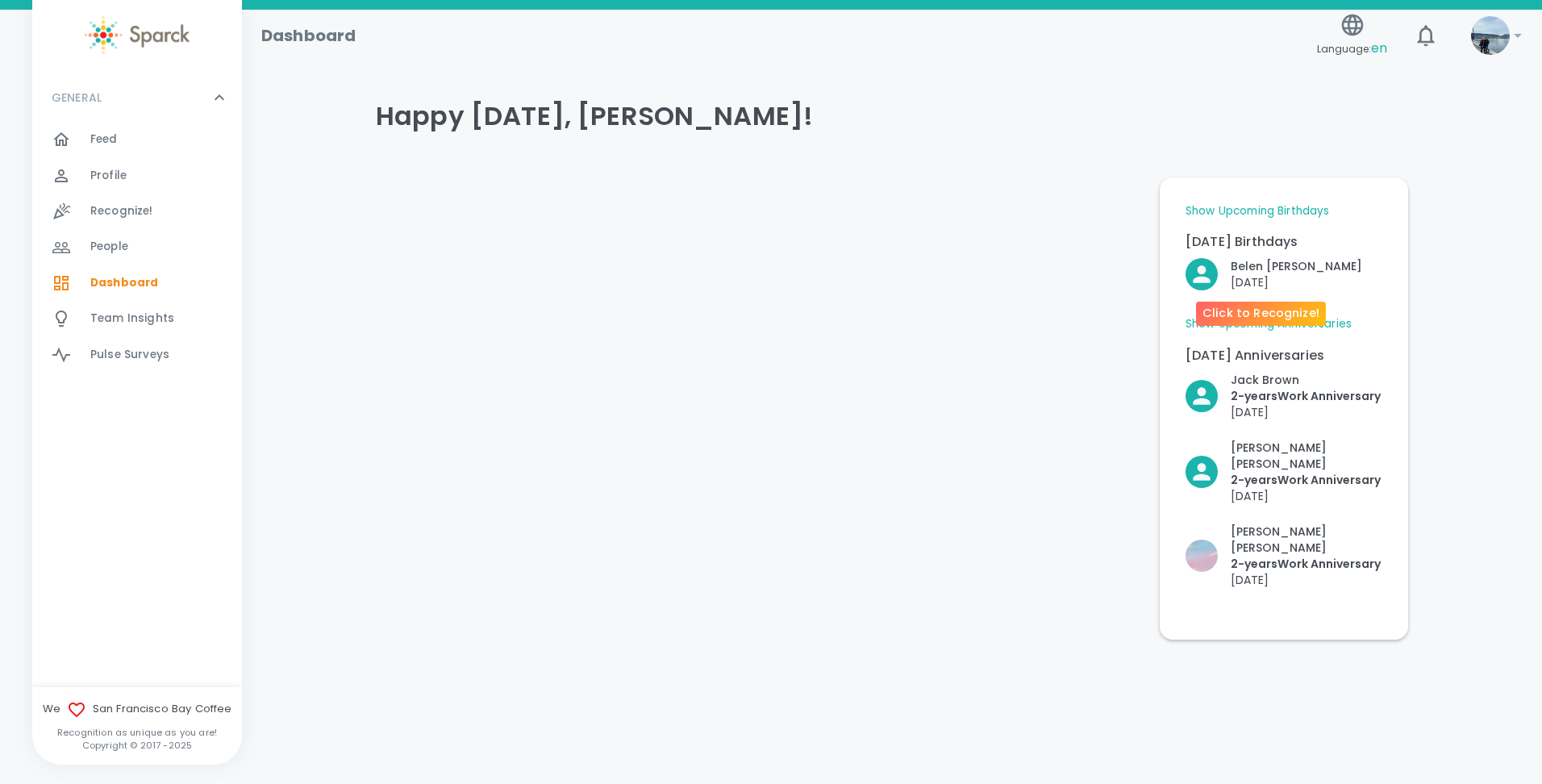
click at [1272, 277] on p "[DATE]" at bounding box center [1296, 282] width 131 height 16
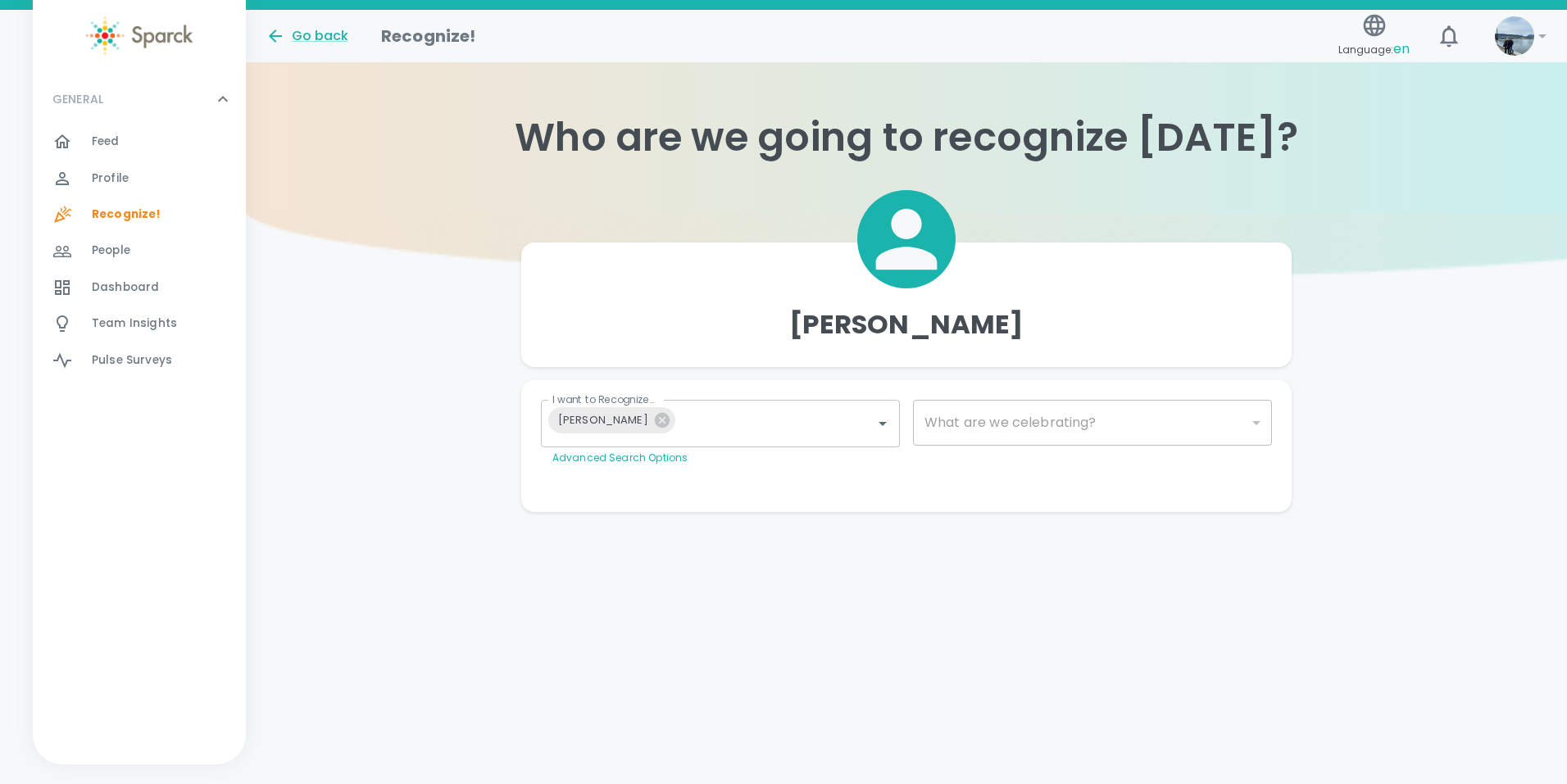
type input "2072"
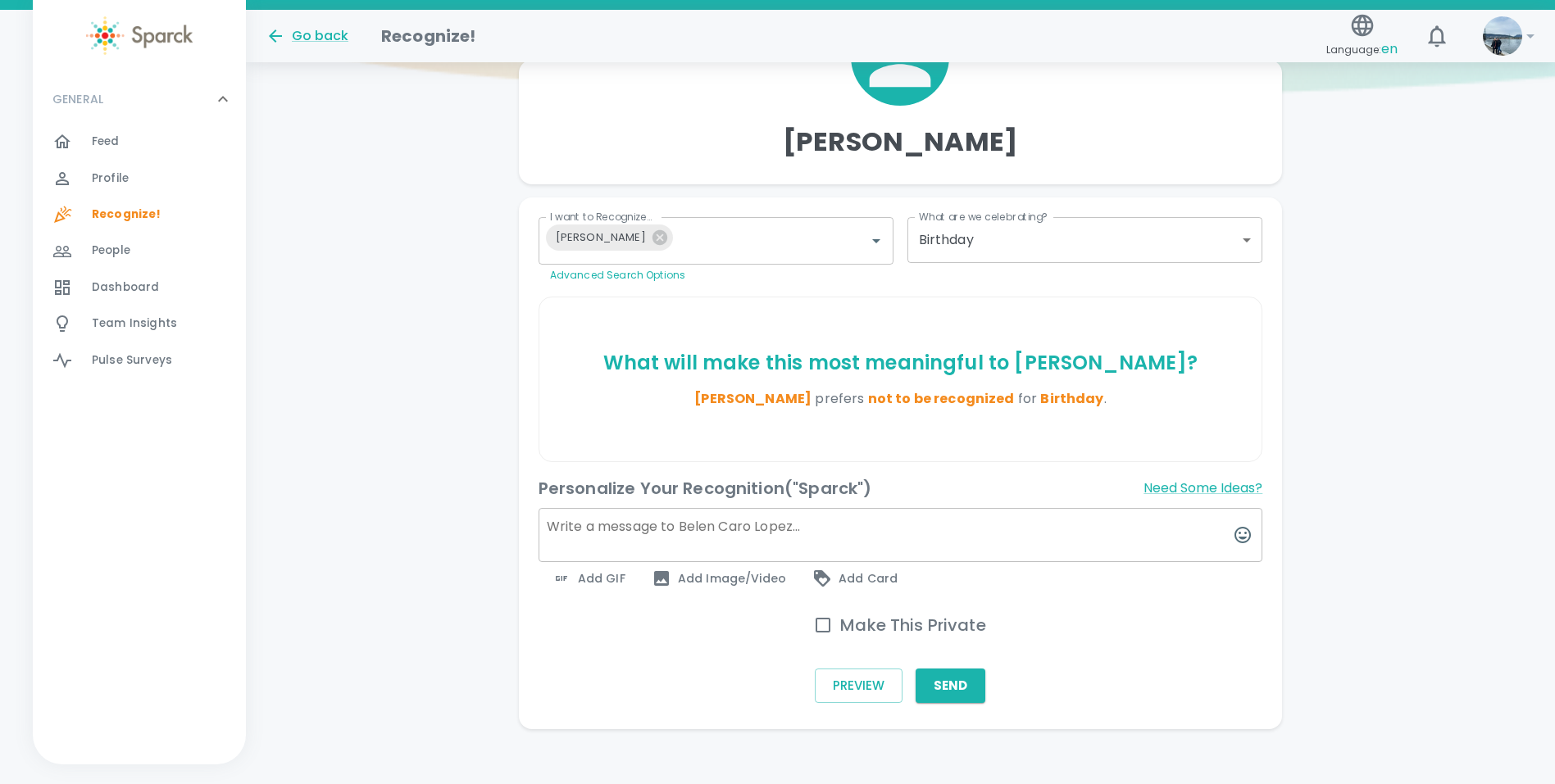
scroll to position [193, 0]
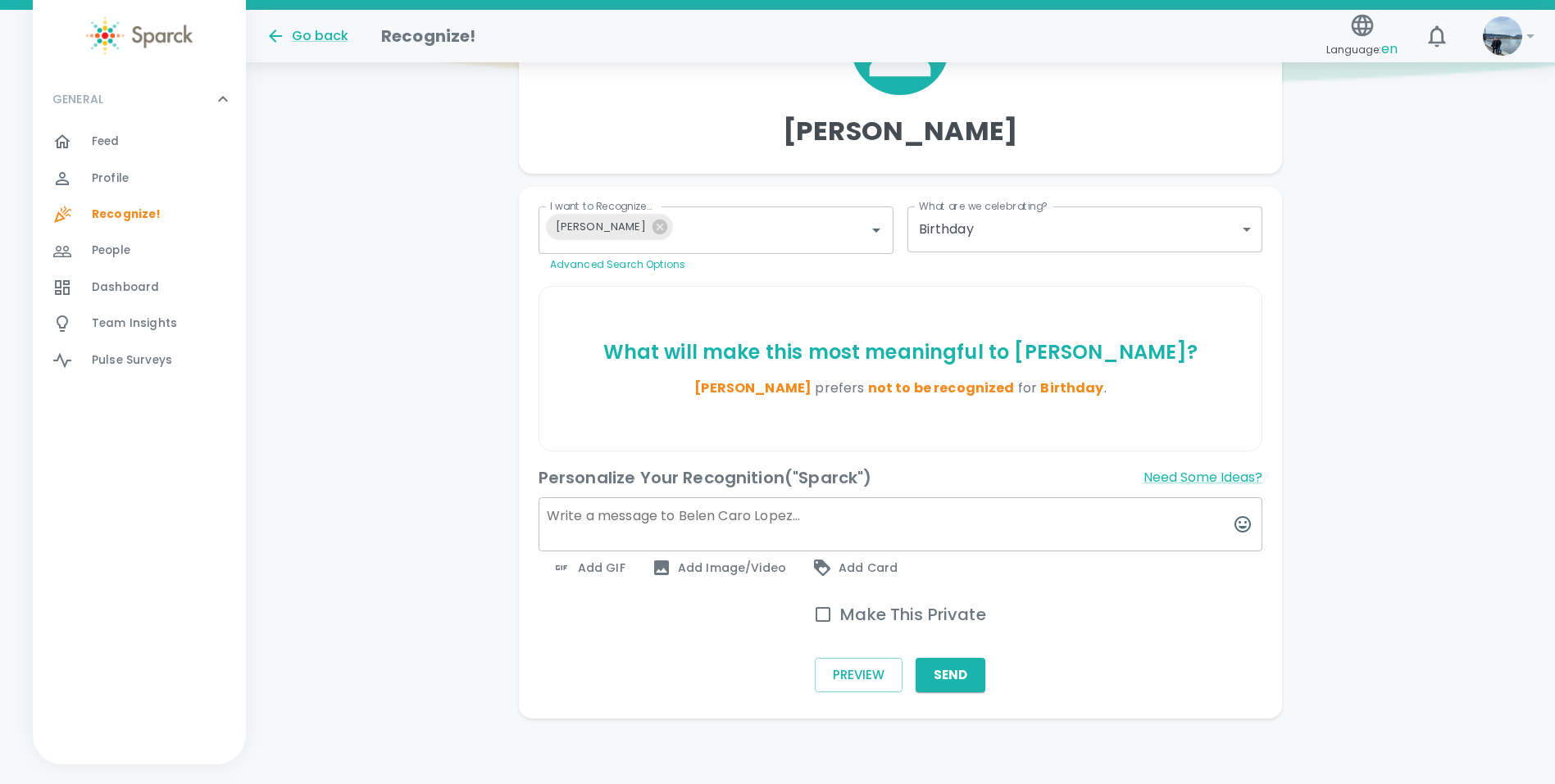
click at [820, 610] on input "Make This Private" at bounding box center [823, 614] width 34 height 34
checkbox input "true"
click at [674, 563] on span "Add Image/Video" at bounding box center [719, 567] width 134 height 20
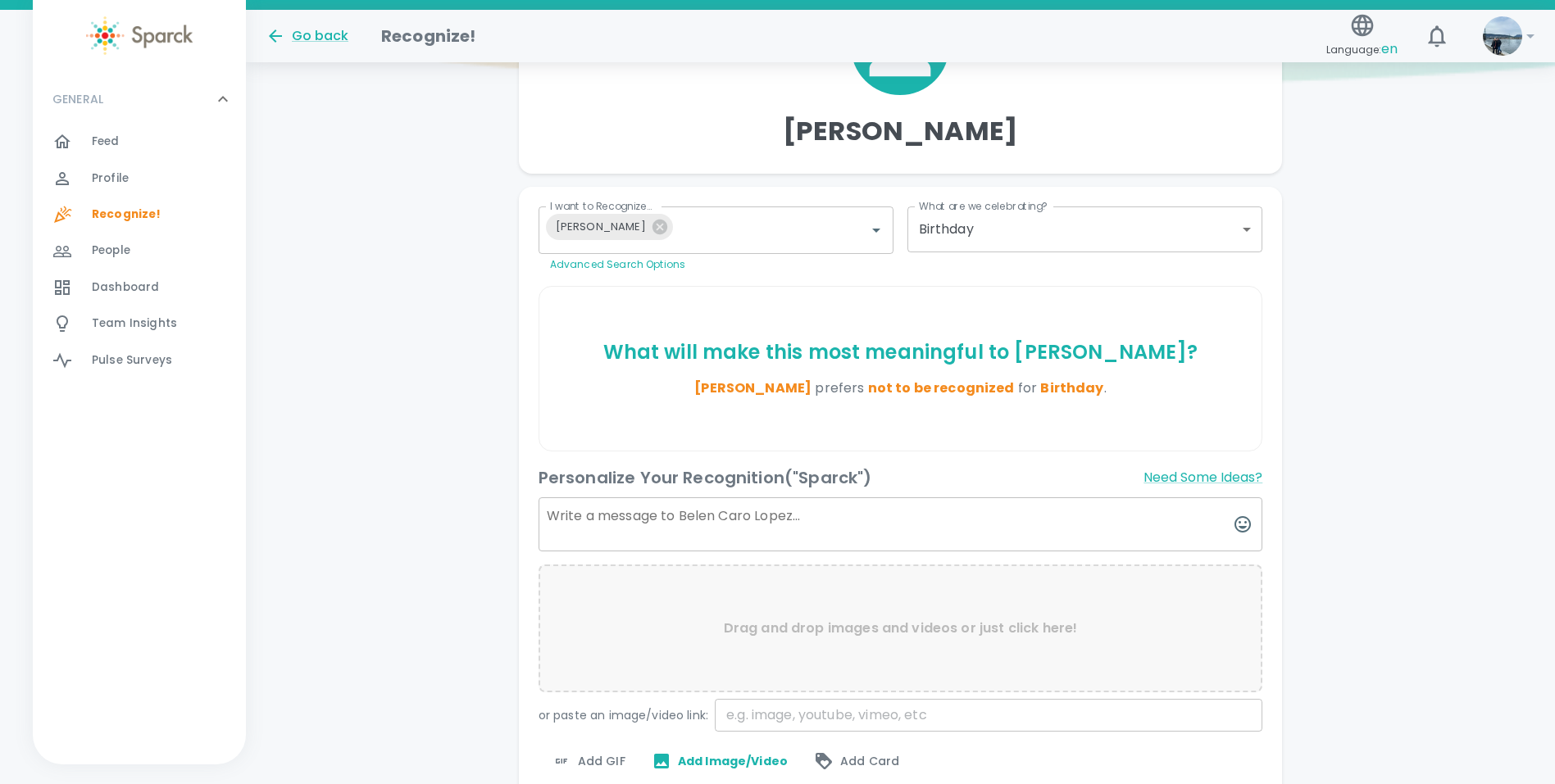
click at [1255, 93] on div at bounding box center [901, 46] width 764 height 98
